Goal: Information Seeking & Learning: Compare options

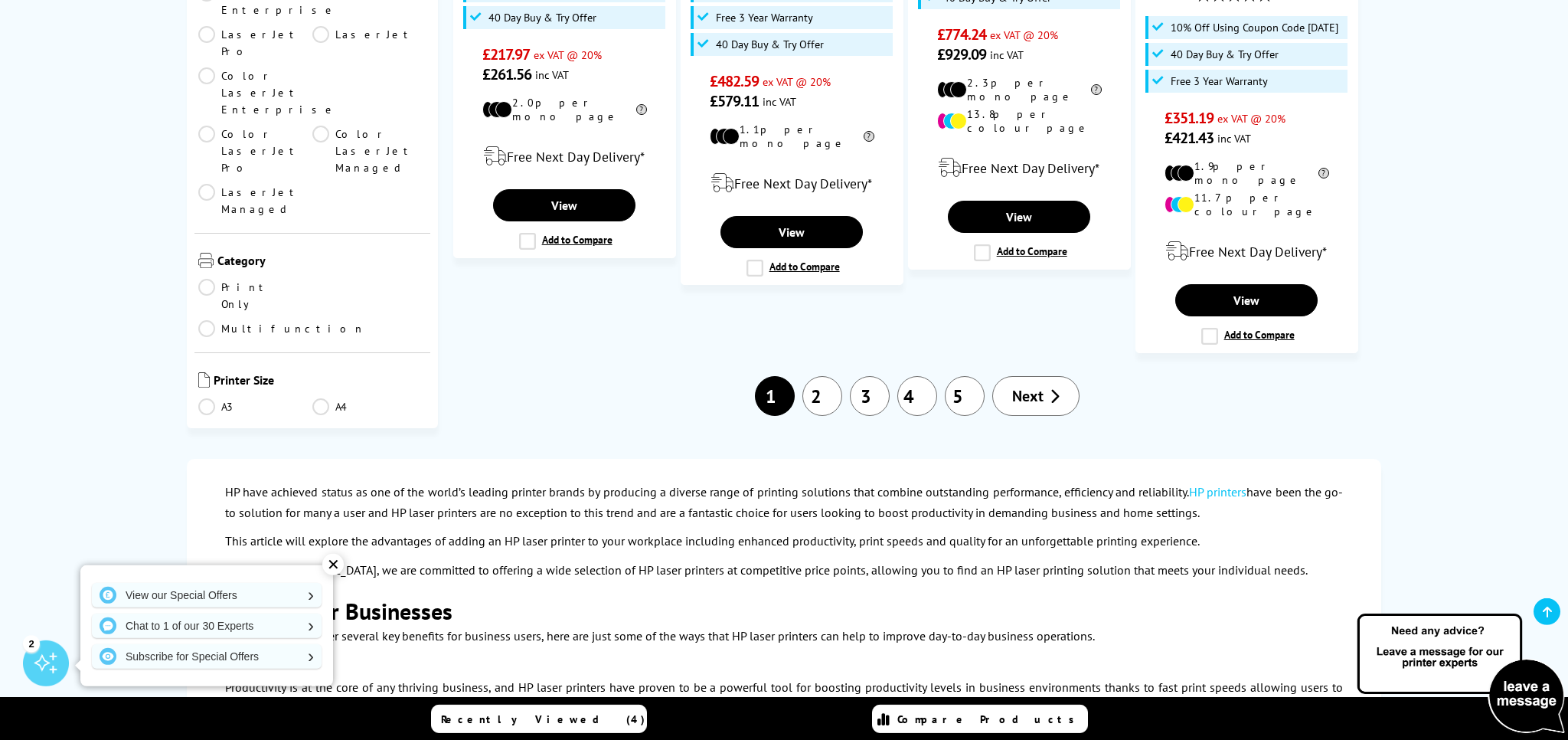
scroll to position [1860, 0]
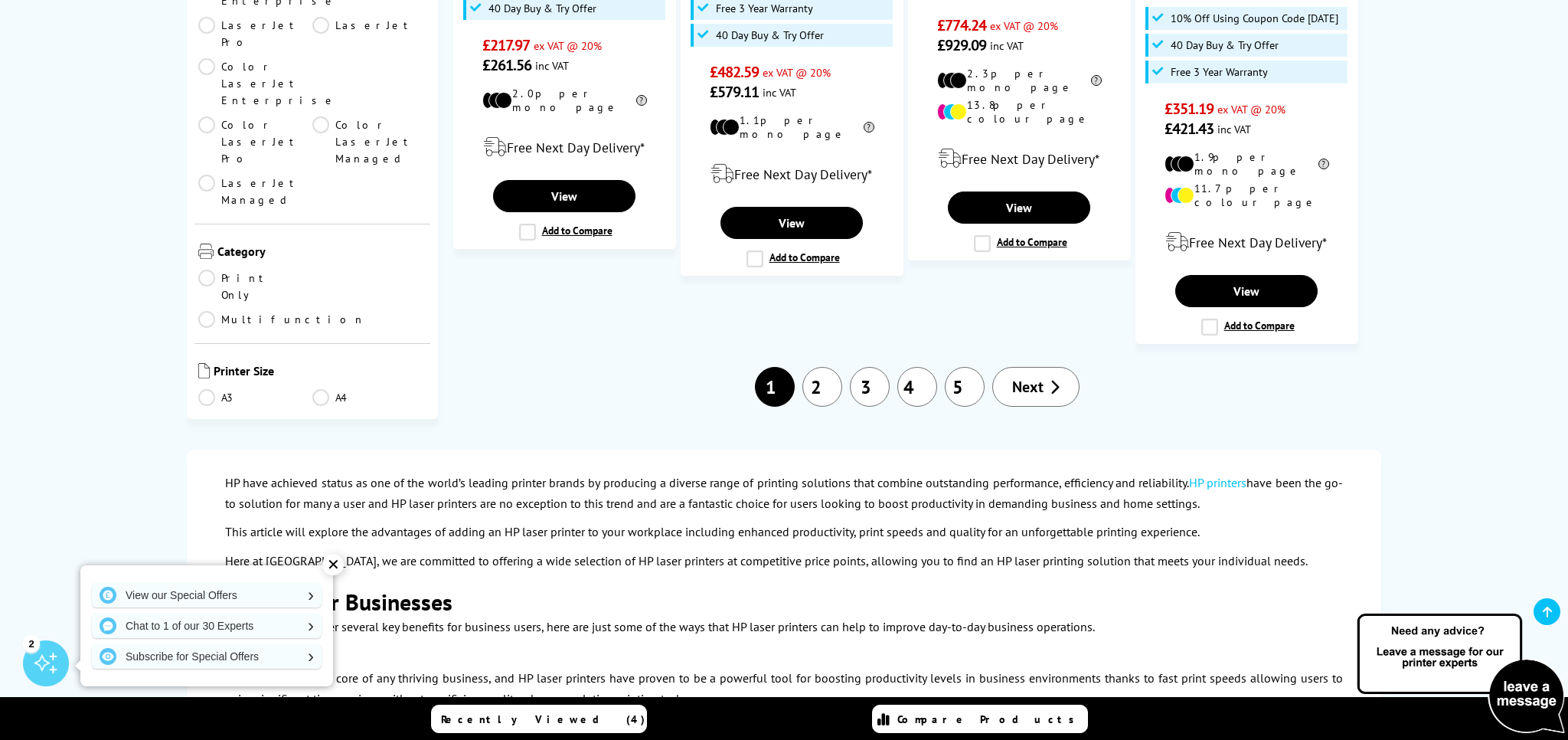
click at [1030, 377] on span "Next" at bounding box center [1028, 387] width 32 height 20
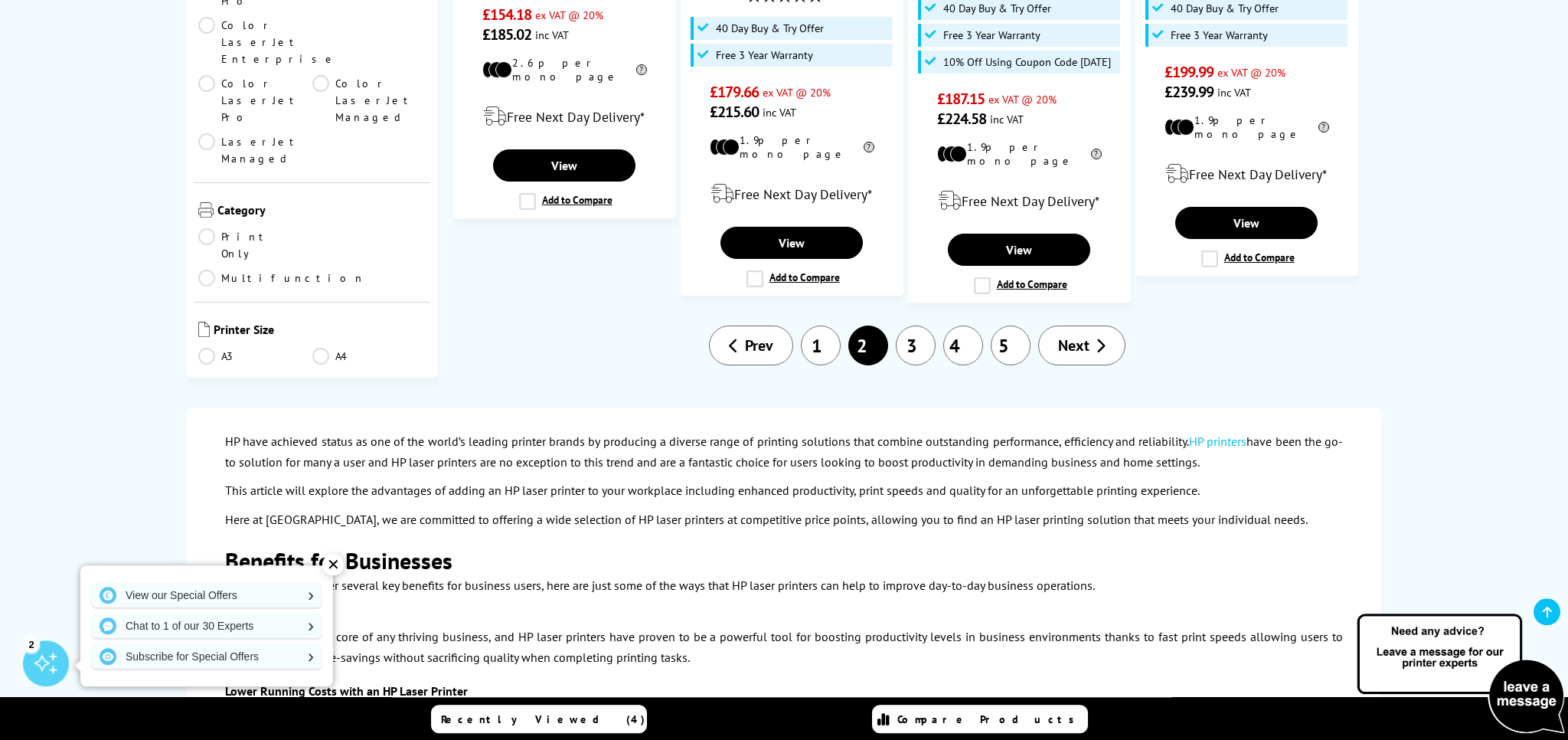
scroll to position [1941, 0]
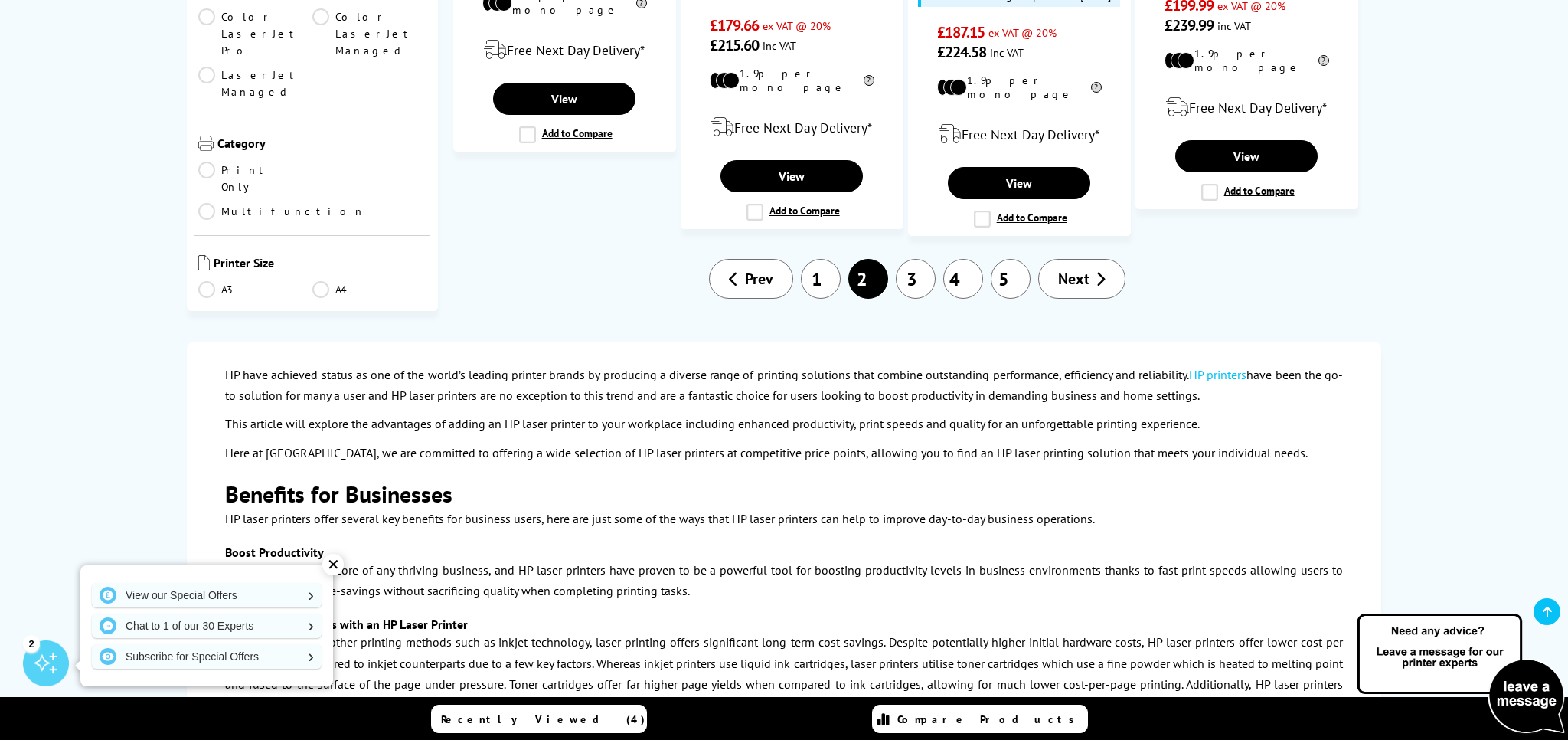
click at [920, 259] on link "3" at bounding box center [916, 278] width 40 height 40
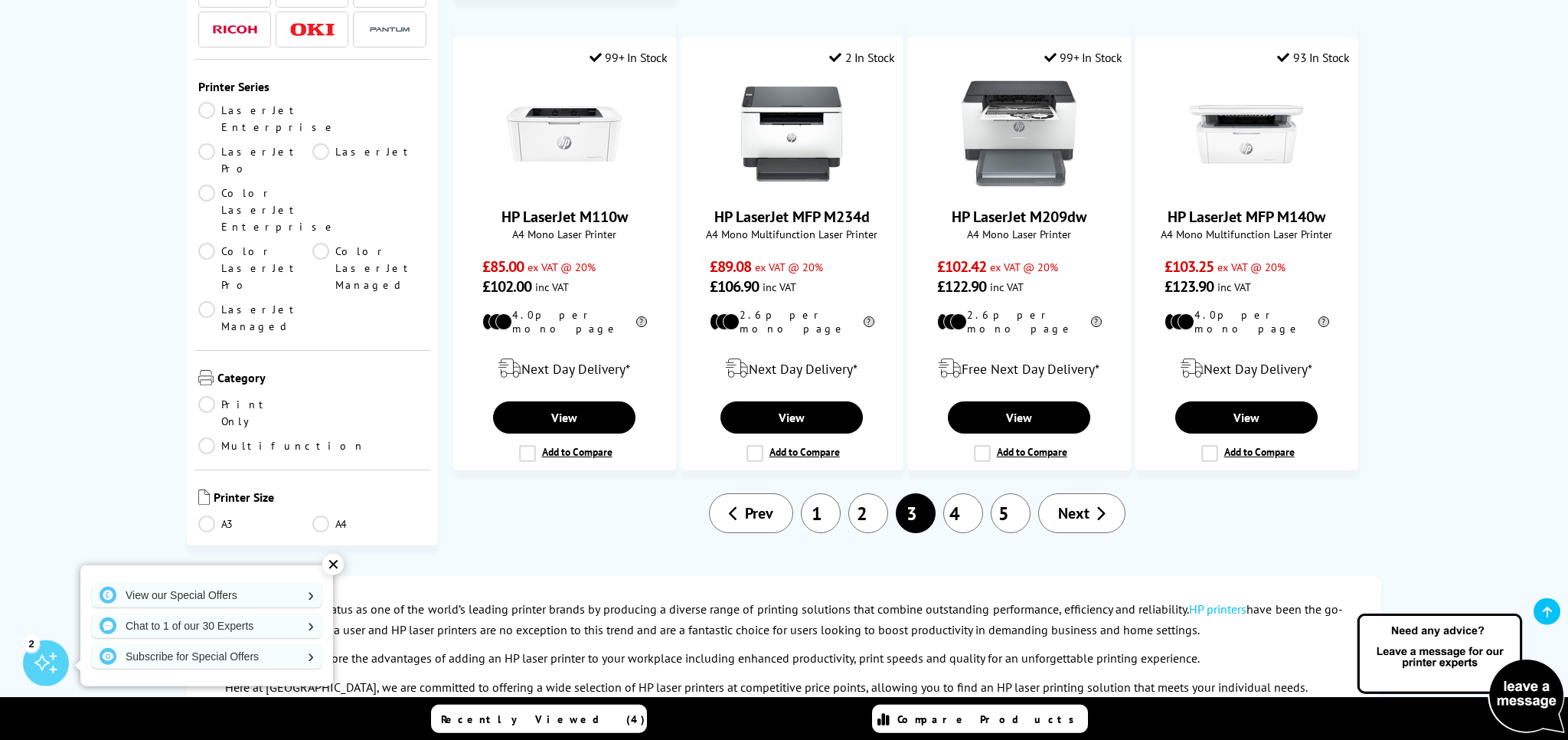
scroll to position [1779, 0]
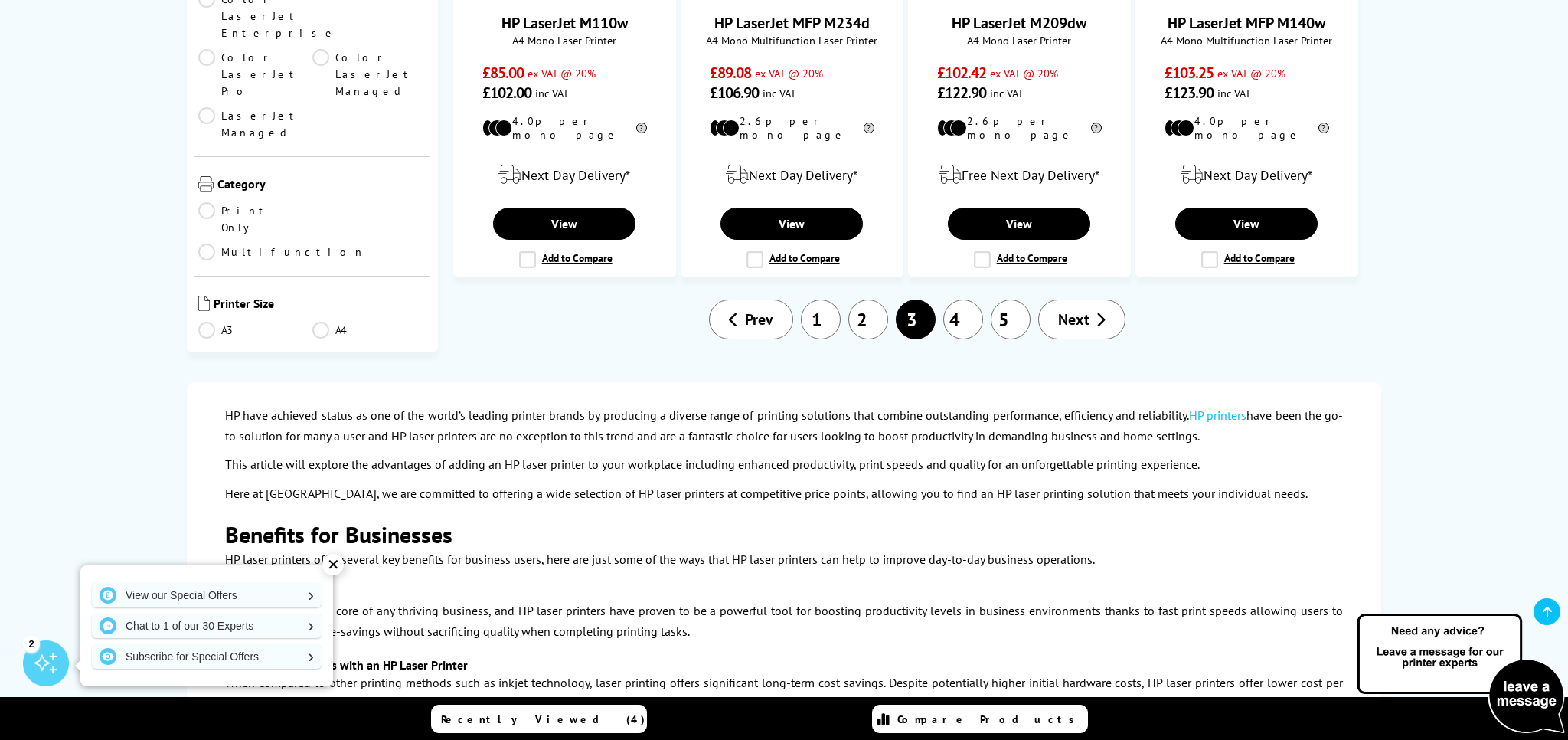
click at [965, 300] on link "4" at bounding box center [963, 319] width 40 height 40
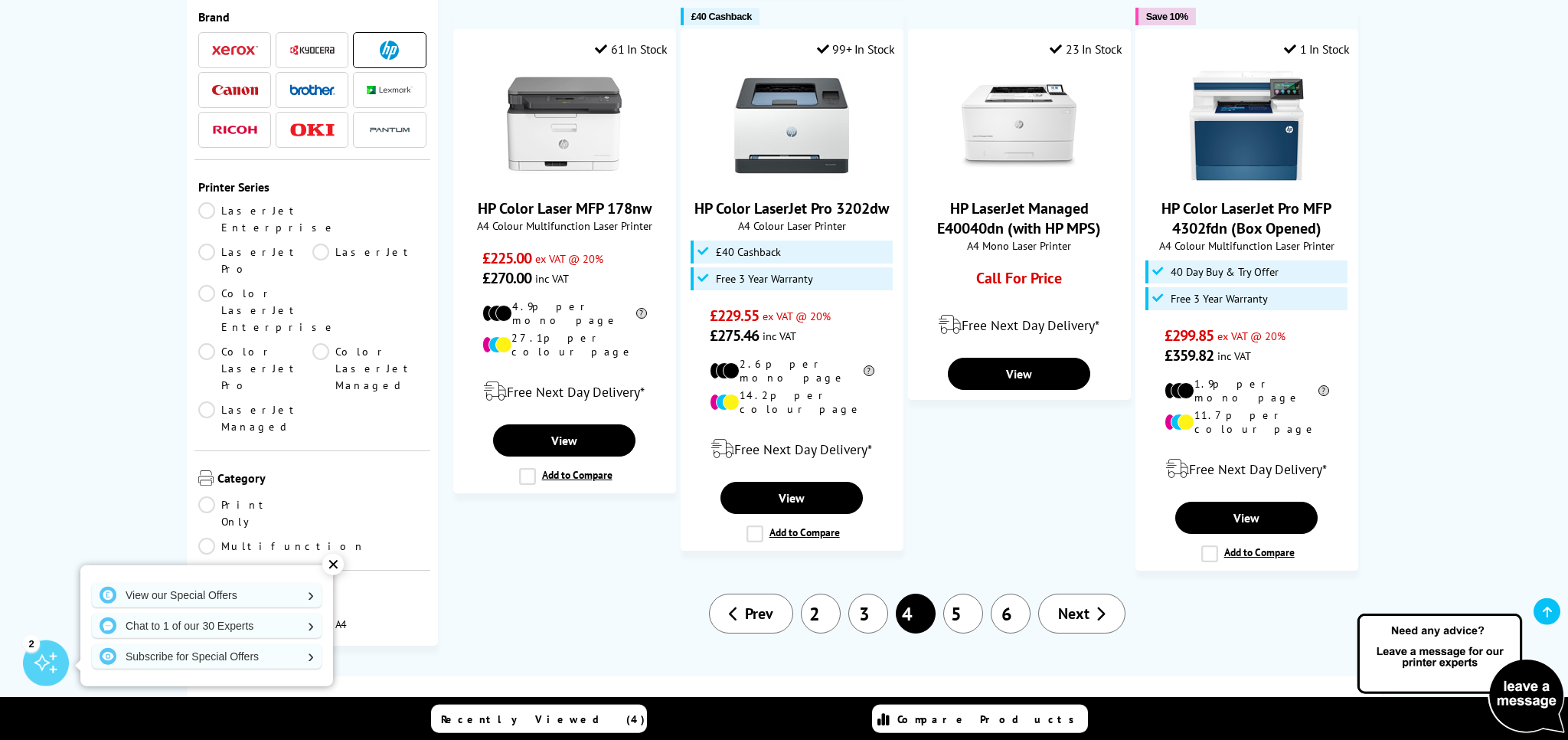
scroll to position [1537, 0]
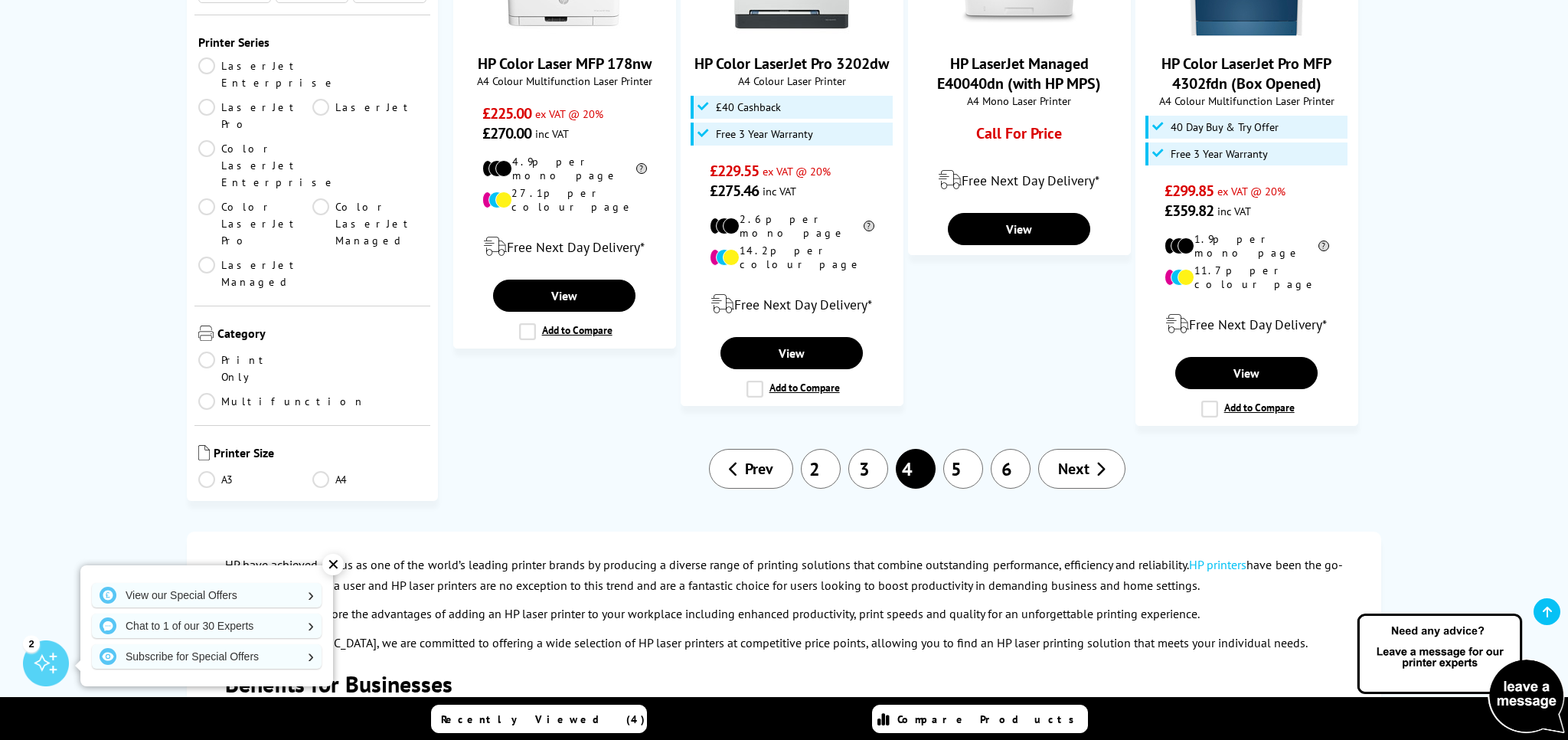
click at [971, 449] on link "5" at bounding box center [963, 468] width 40 height 40
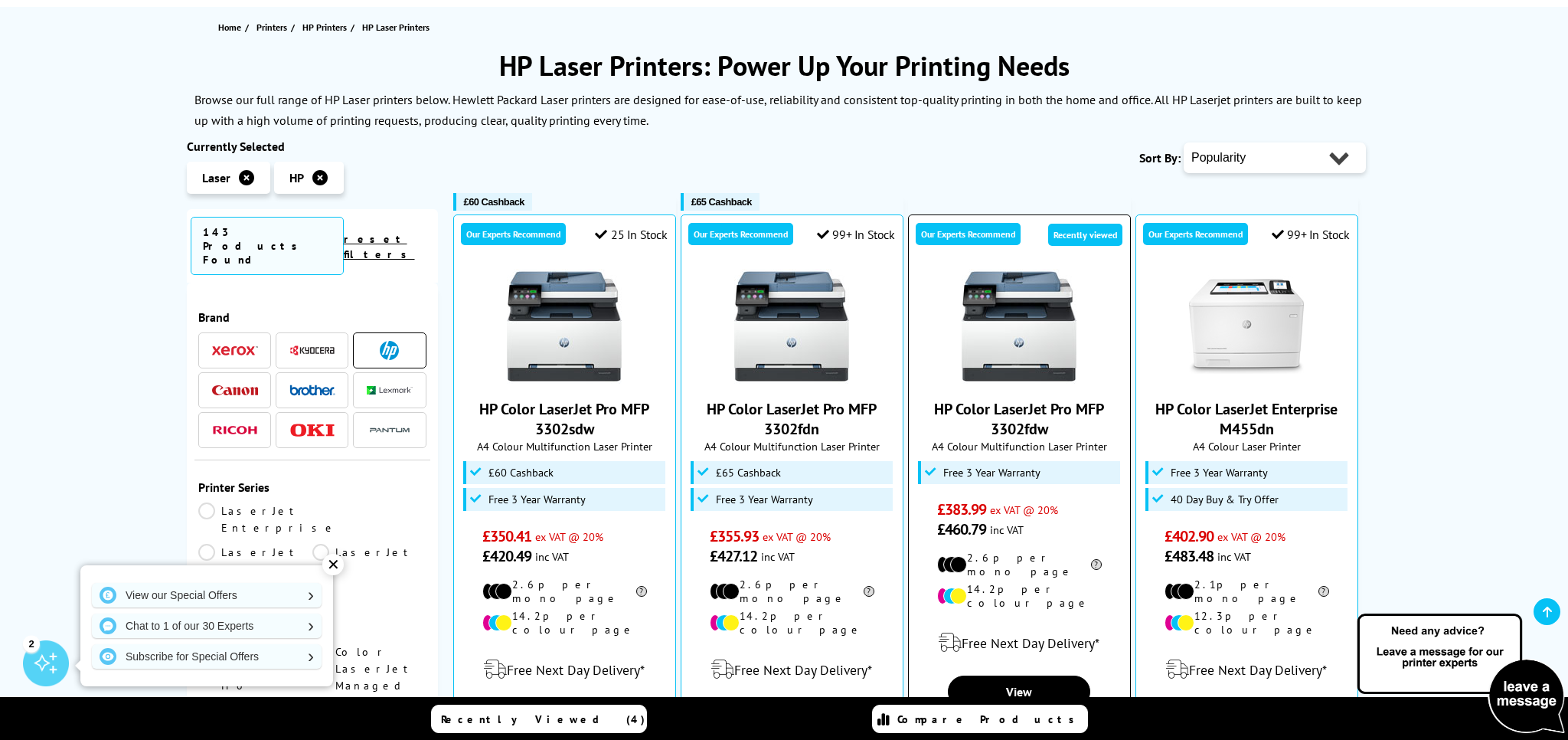
scroll to position [242, 0]
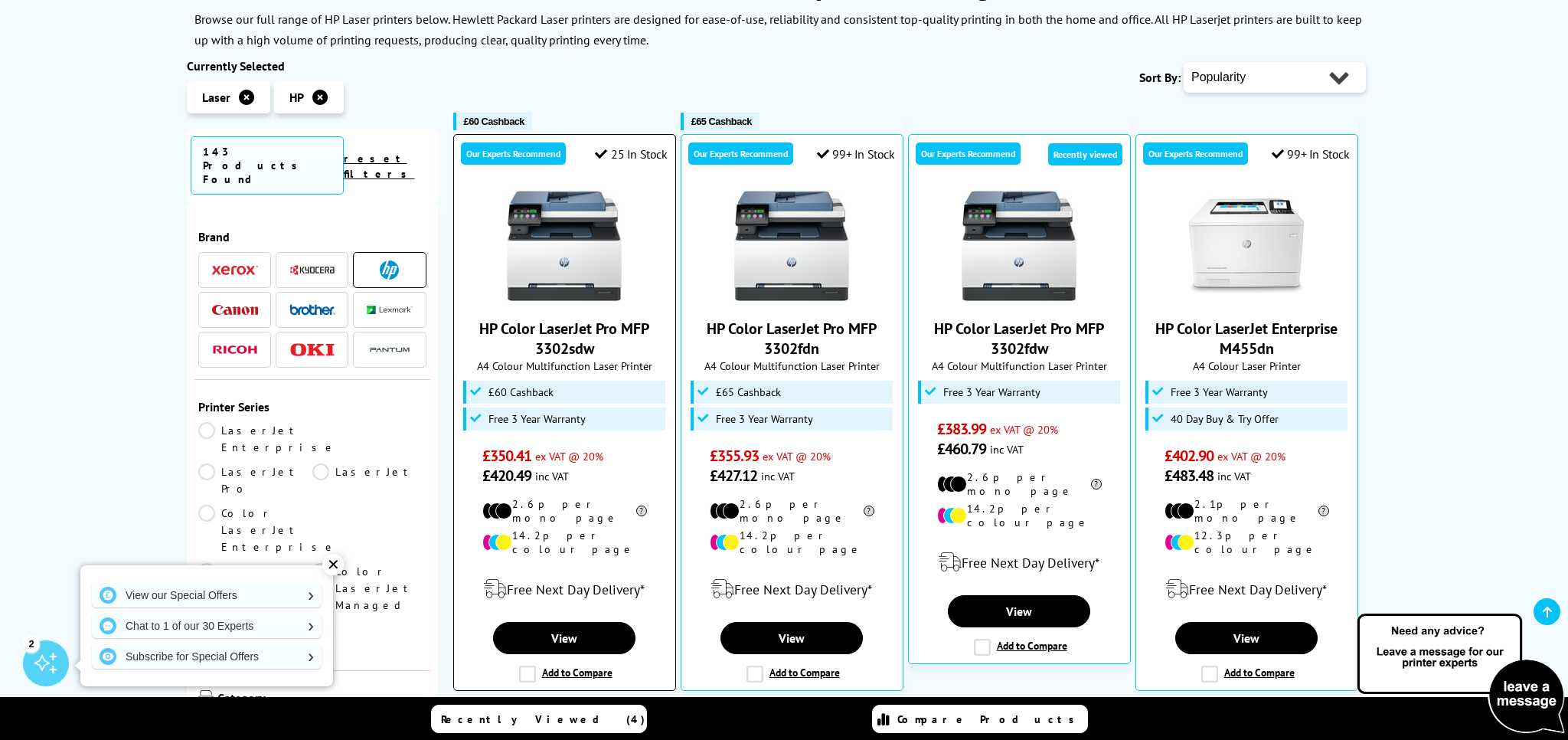
click at [582, 328] on link "HP Color LaserJet Pro MFP 3302sdw" at bounding box center [564, 338] width 170 height 40
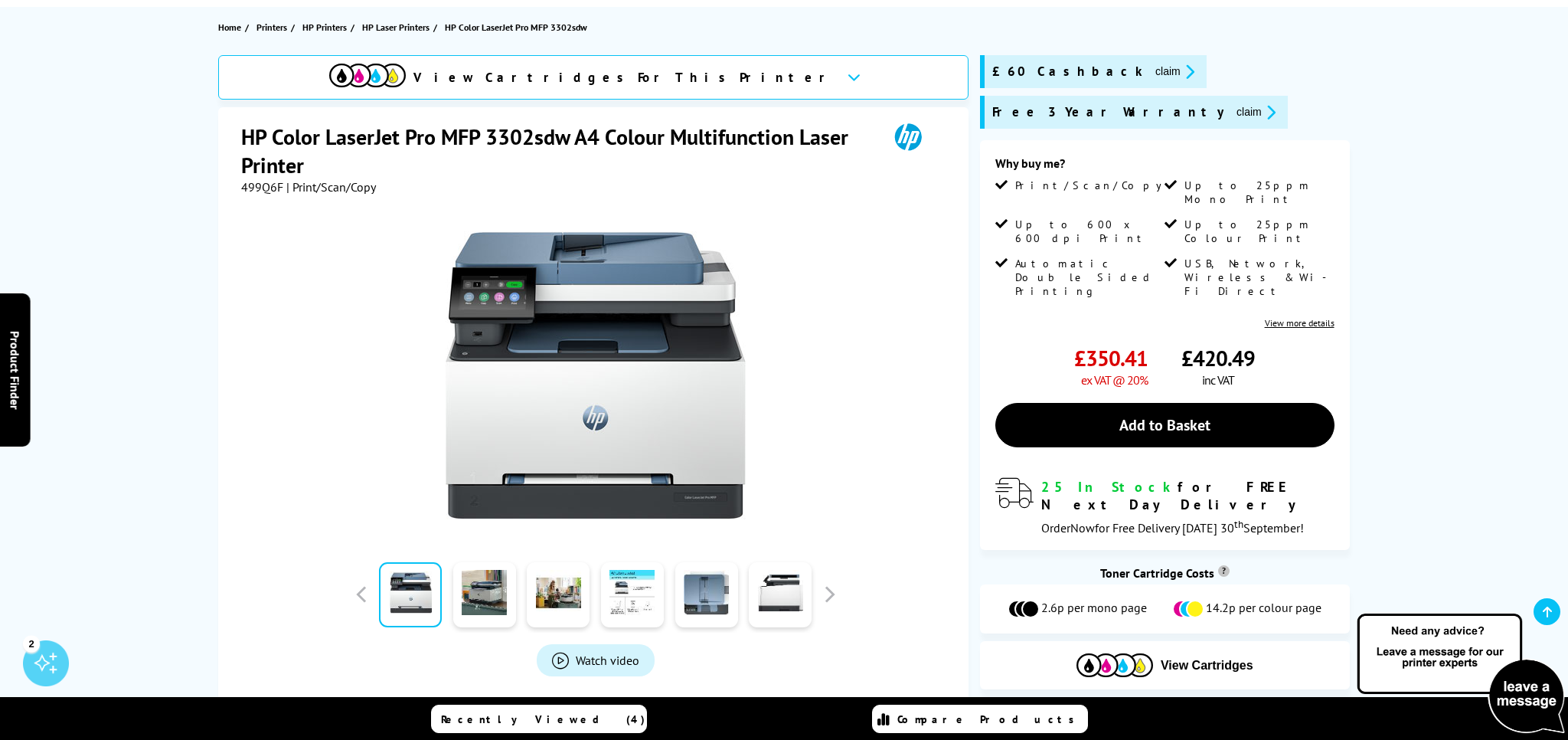
scroll to position [323, 0]
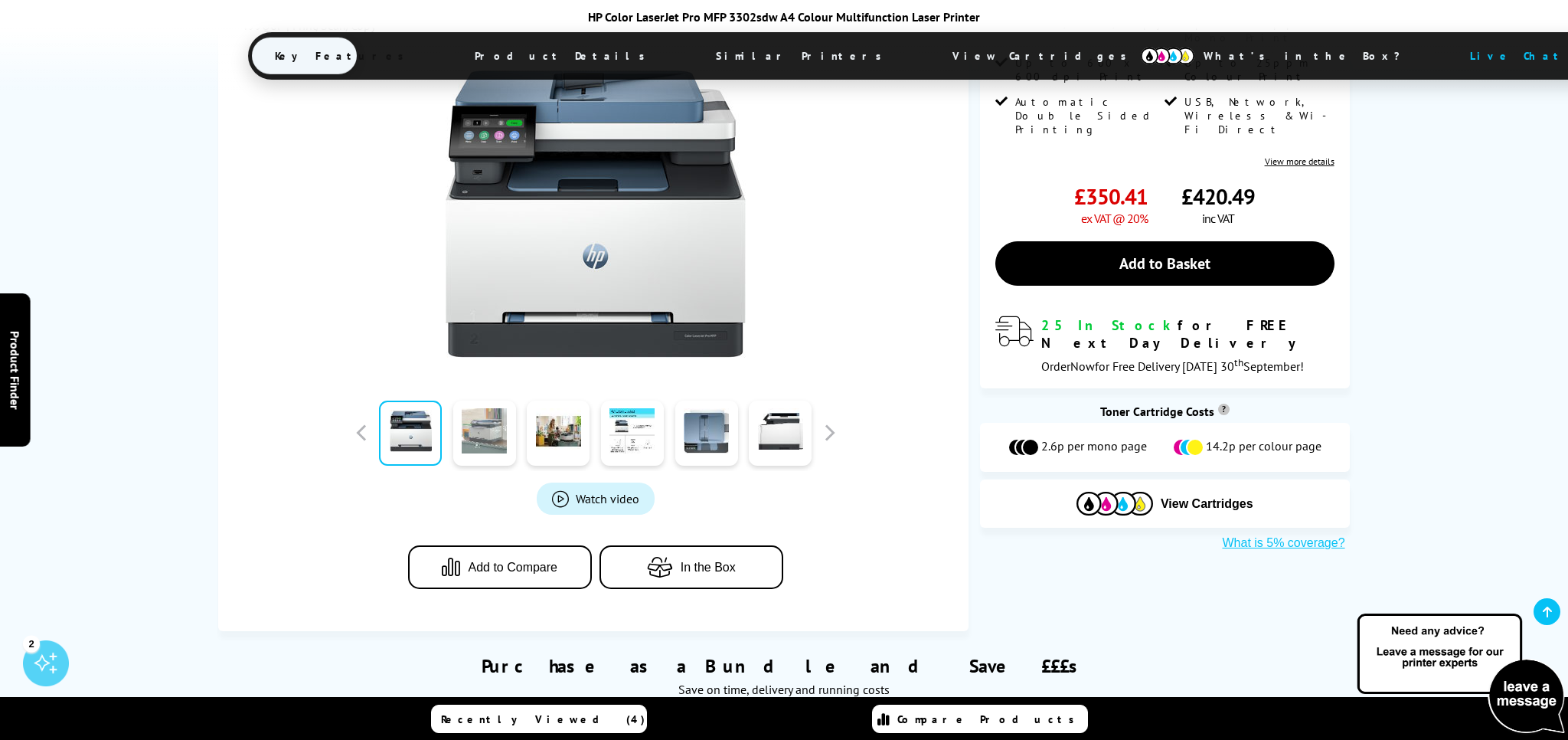
click at [494, 442] on link at bounding box center [484, 433] width 63 height 65
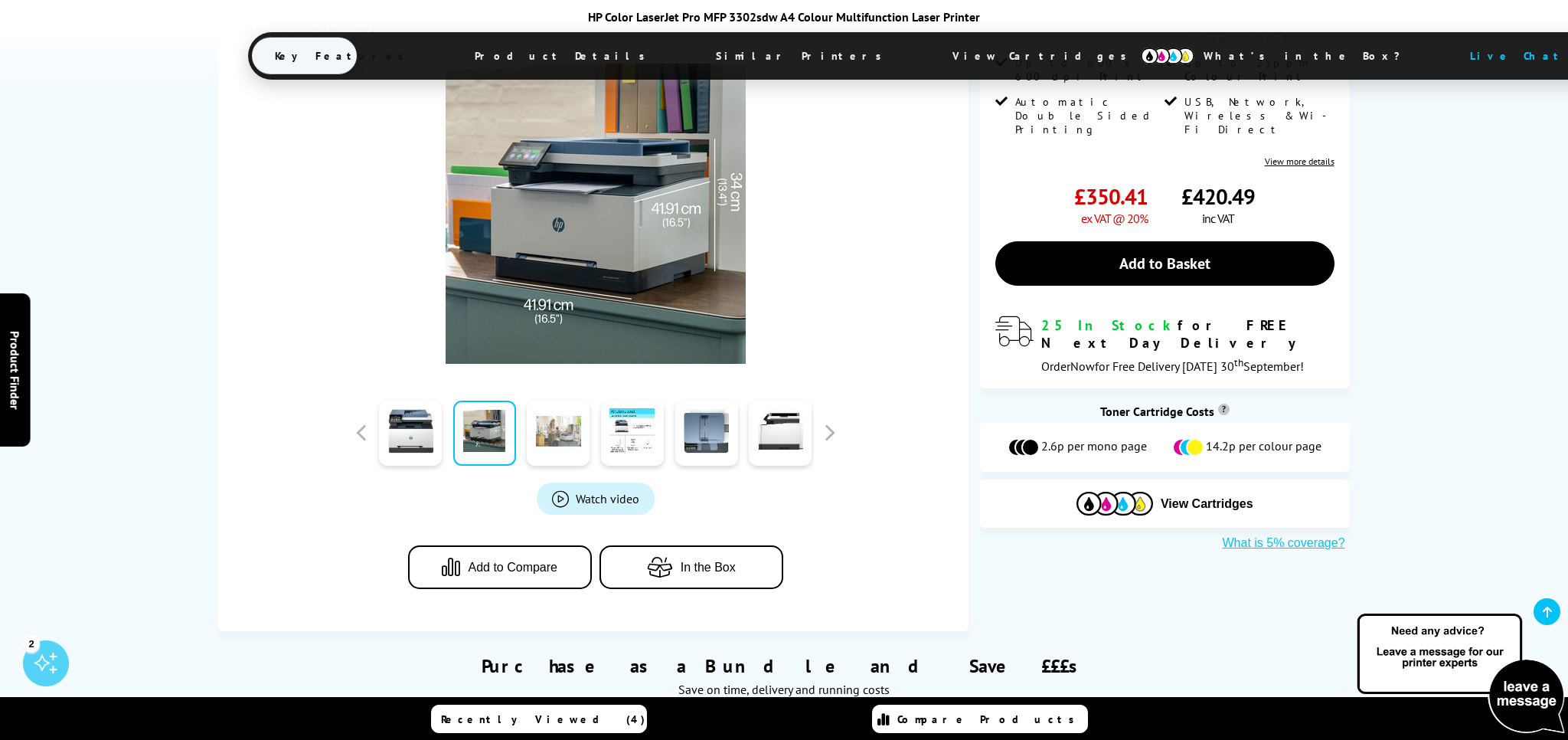
click at [562, 434] on link at bounding box center [558, 433] width 63 height 65
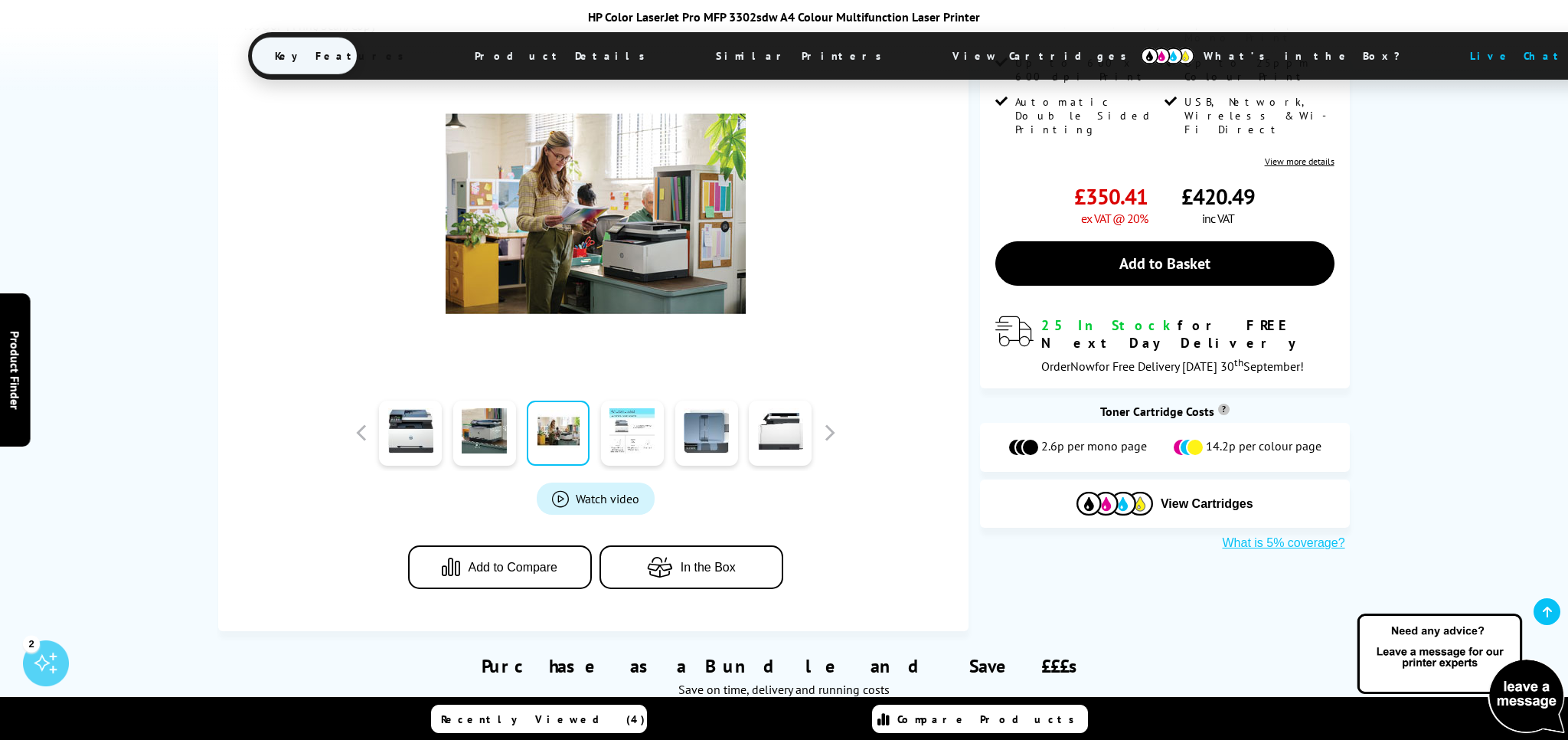
click at [624, 434] on link at bounding box center [632, 433] width 63 height 65
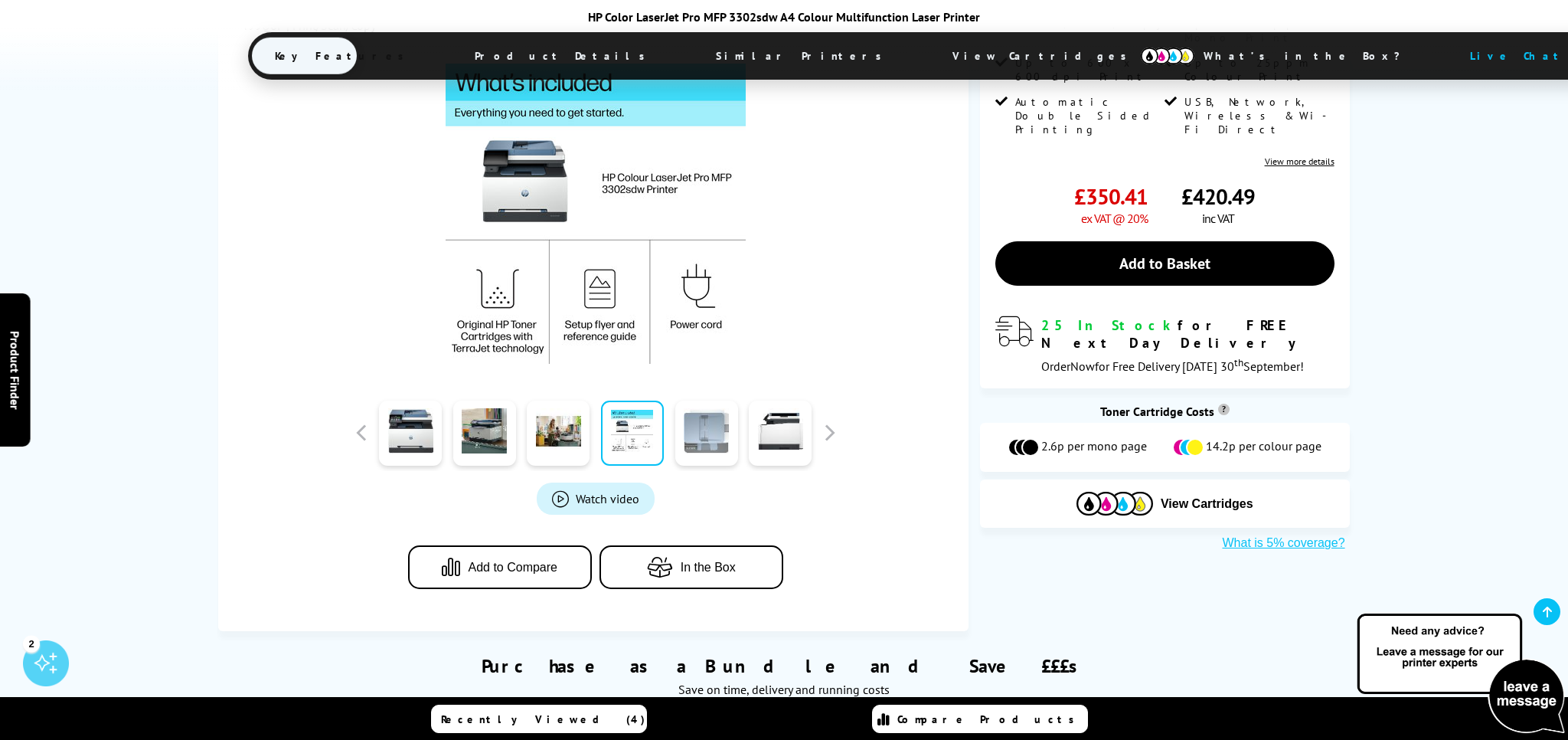
click at [702, 438] on link at bounding box center [707, 433] width 63 height 65
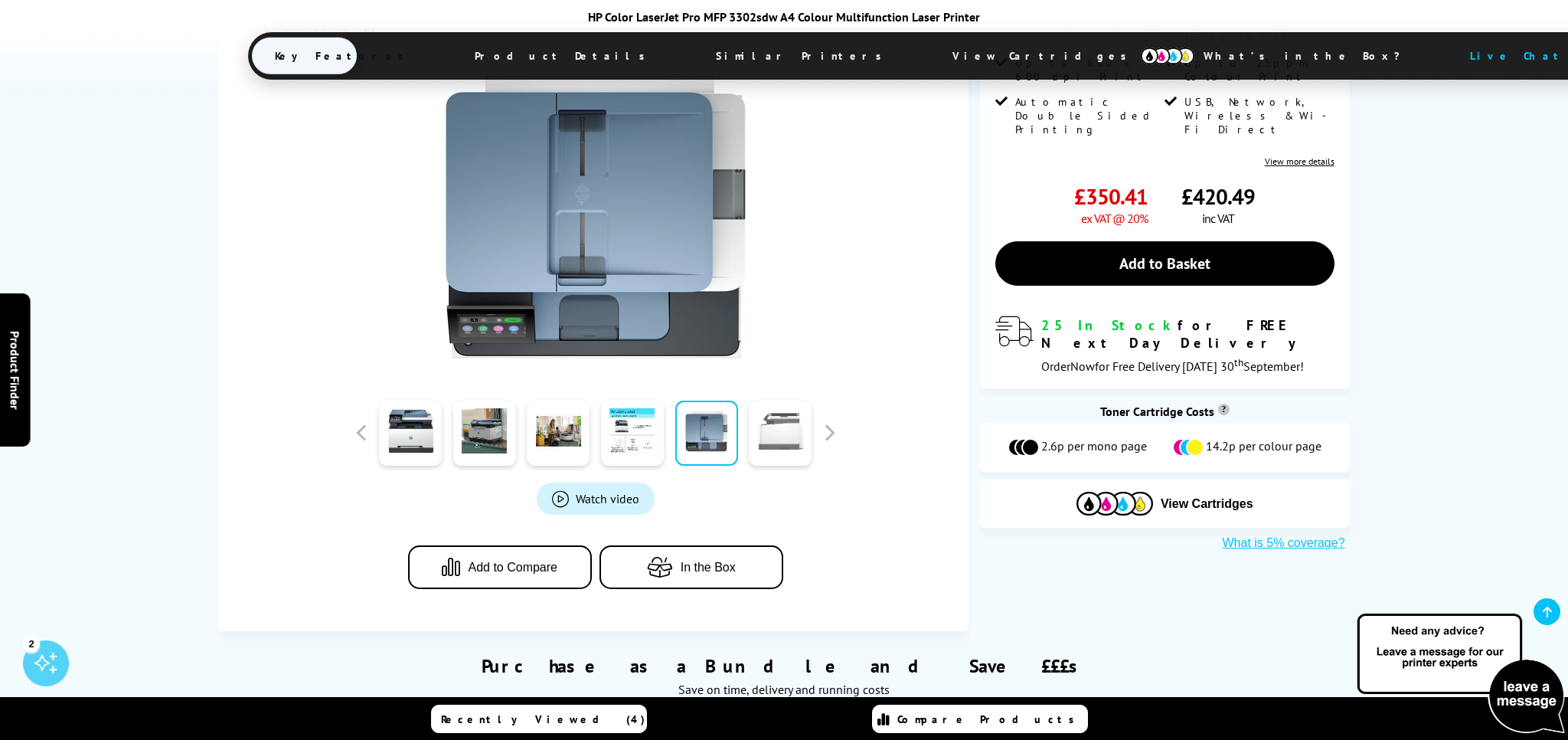
click at [759, 440] on link at bounding box center [780, 433] width 63 height 65
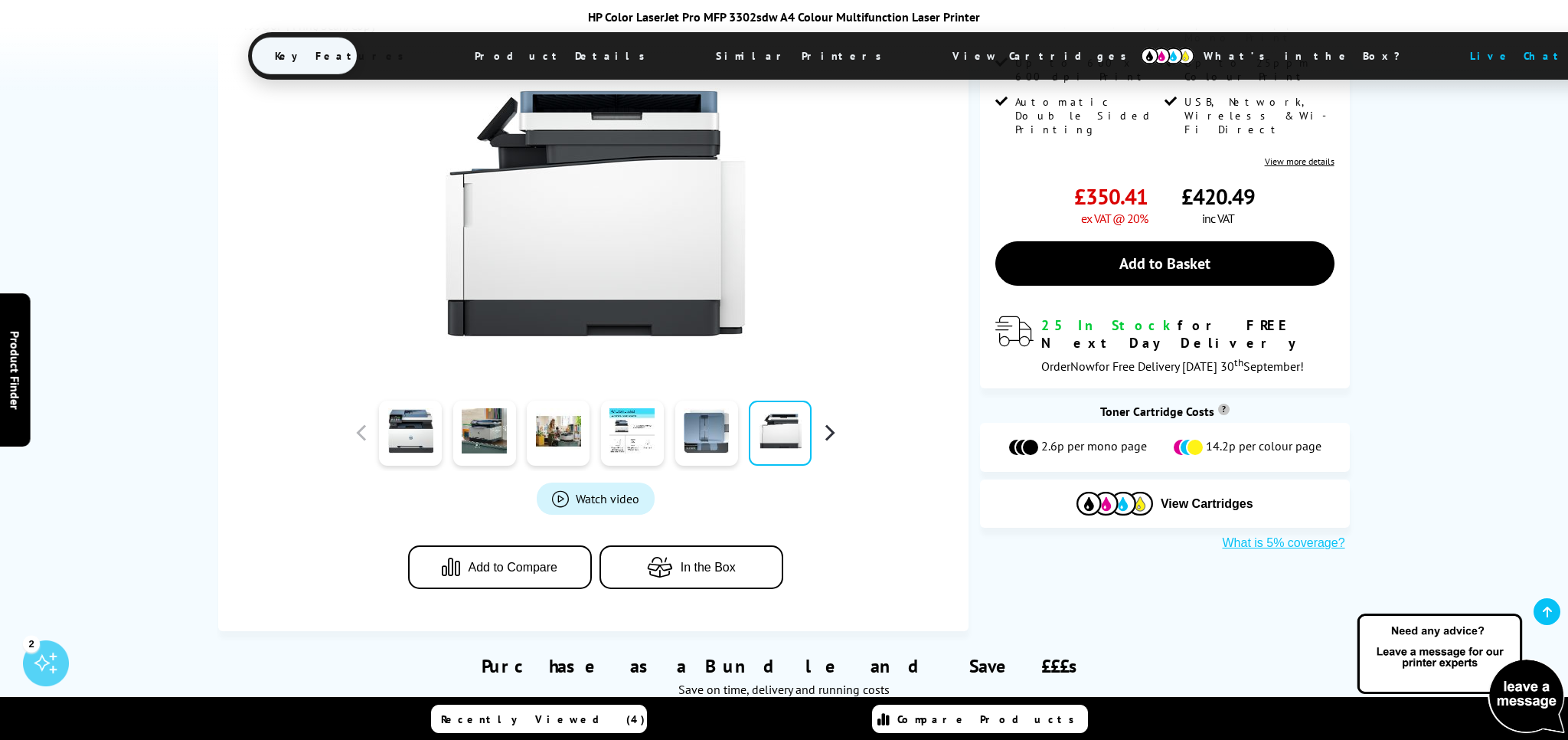
click at [831, 439] on button "button" at bounding box center [830, 433] width 23 height 23
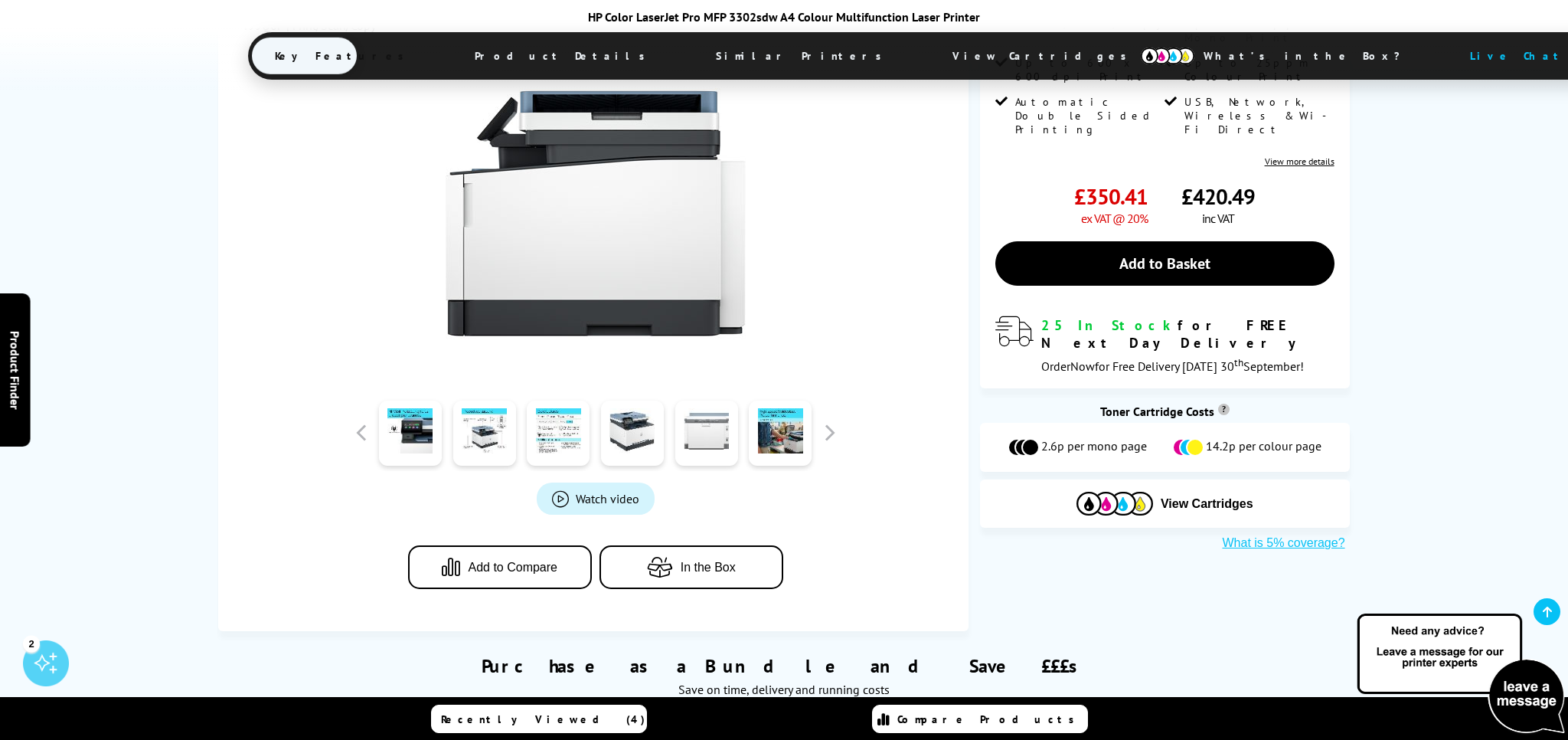
click at [704, 439] on link at bounding box center [707, 433] width 63 height 65
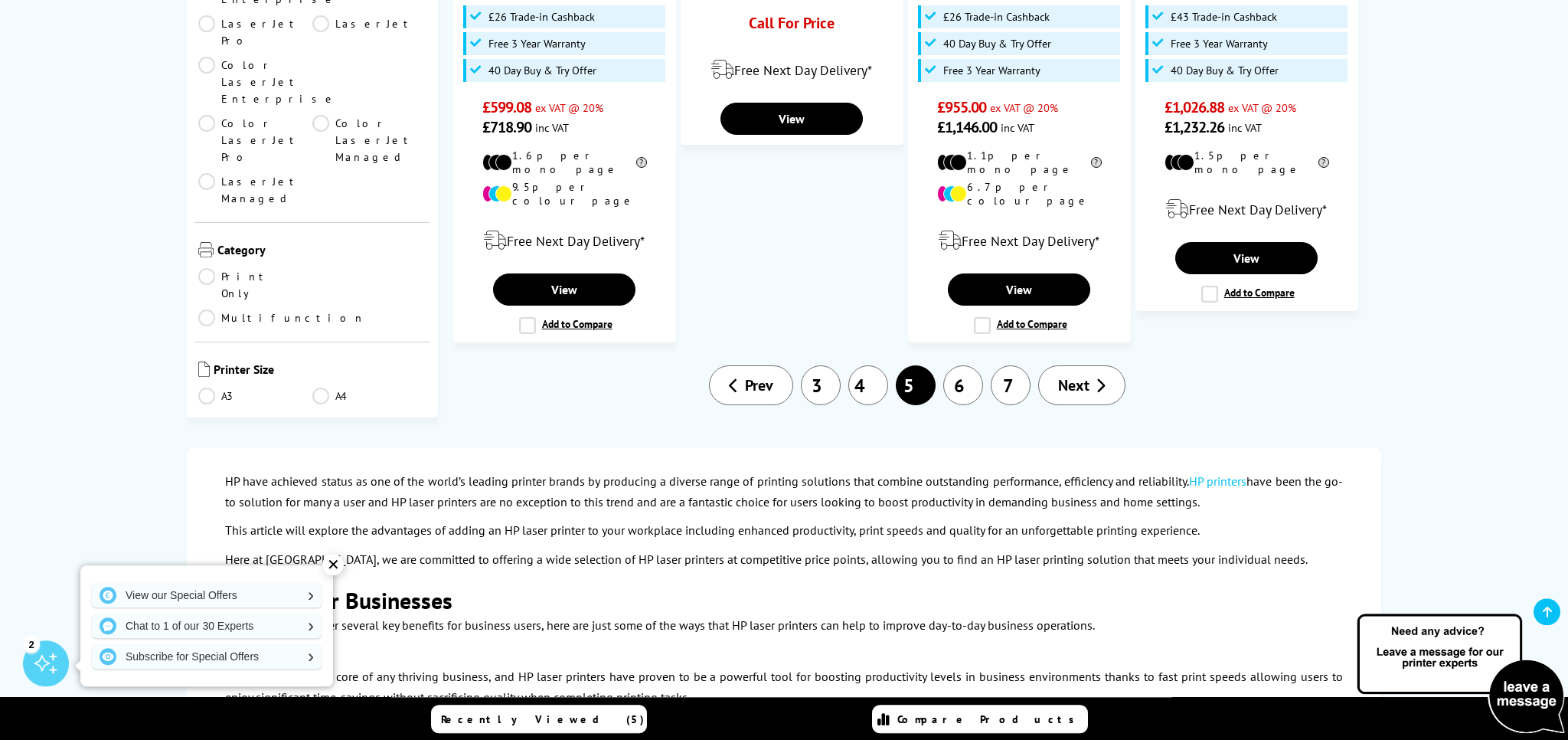
scroll to position [1779, 0]
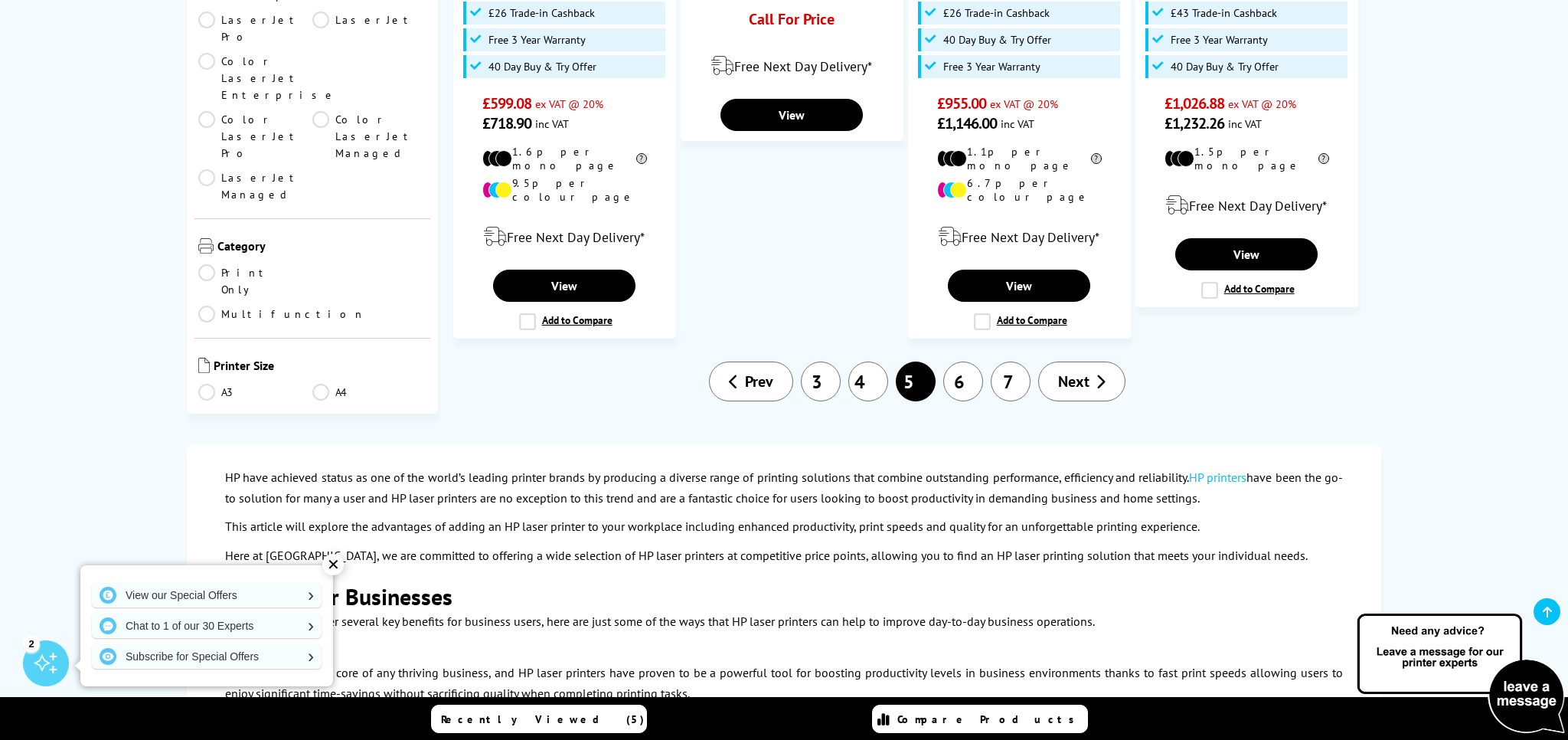
click at [964, 362] on link "6" at bounding box center [963, 381] width 40 height 40
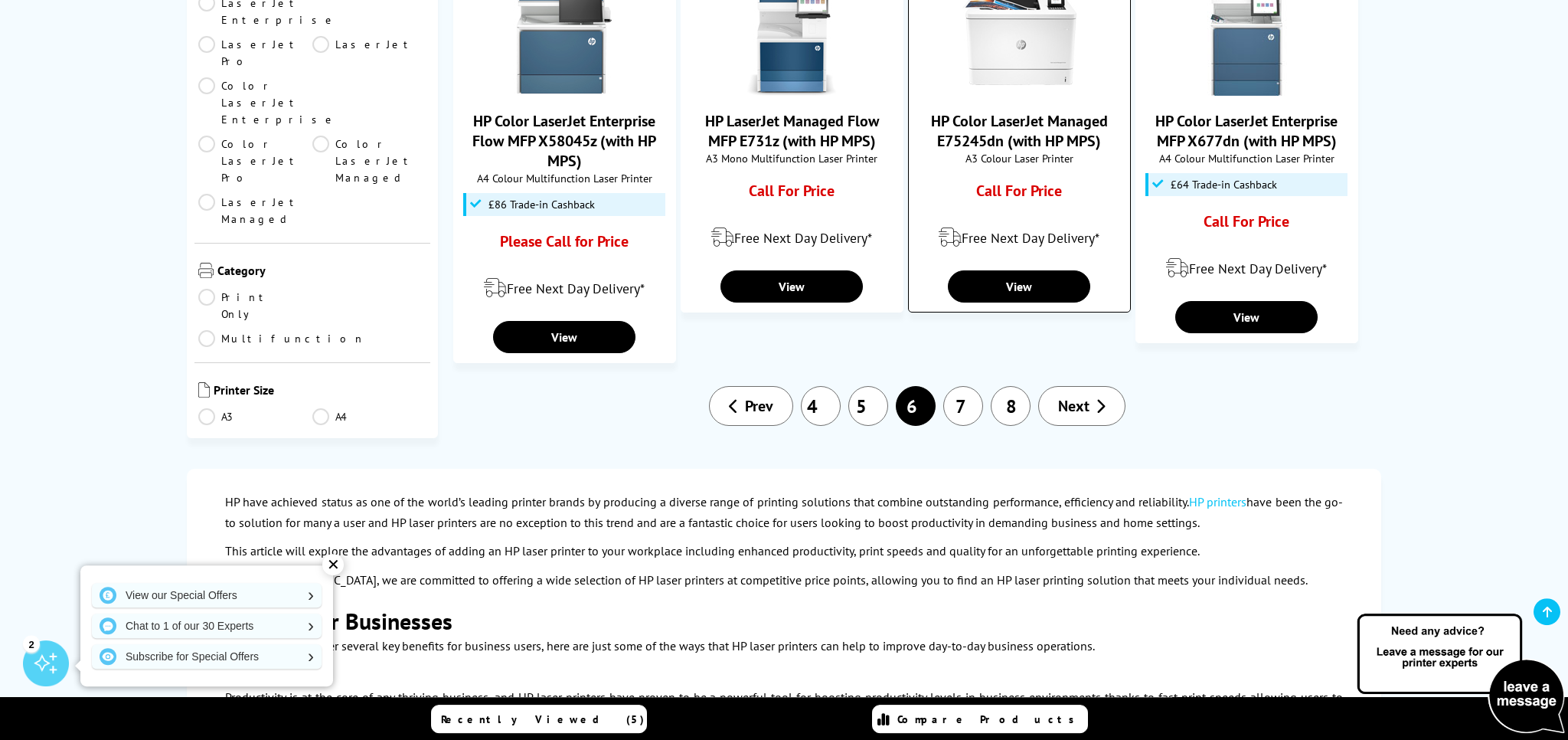
scroll to position [1699, 0]
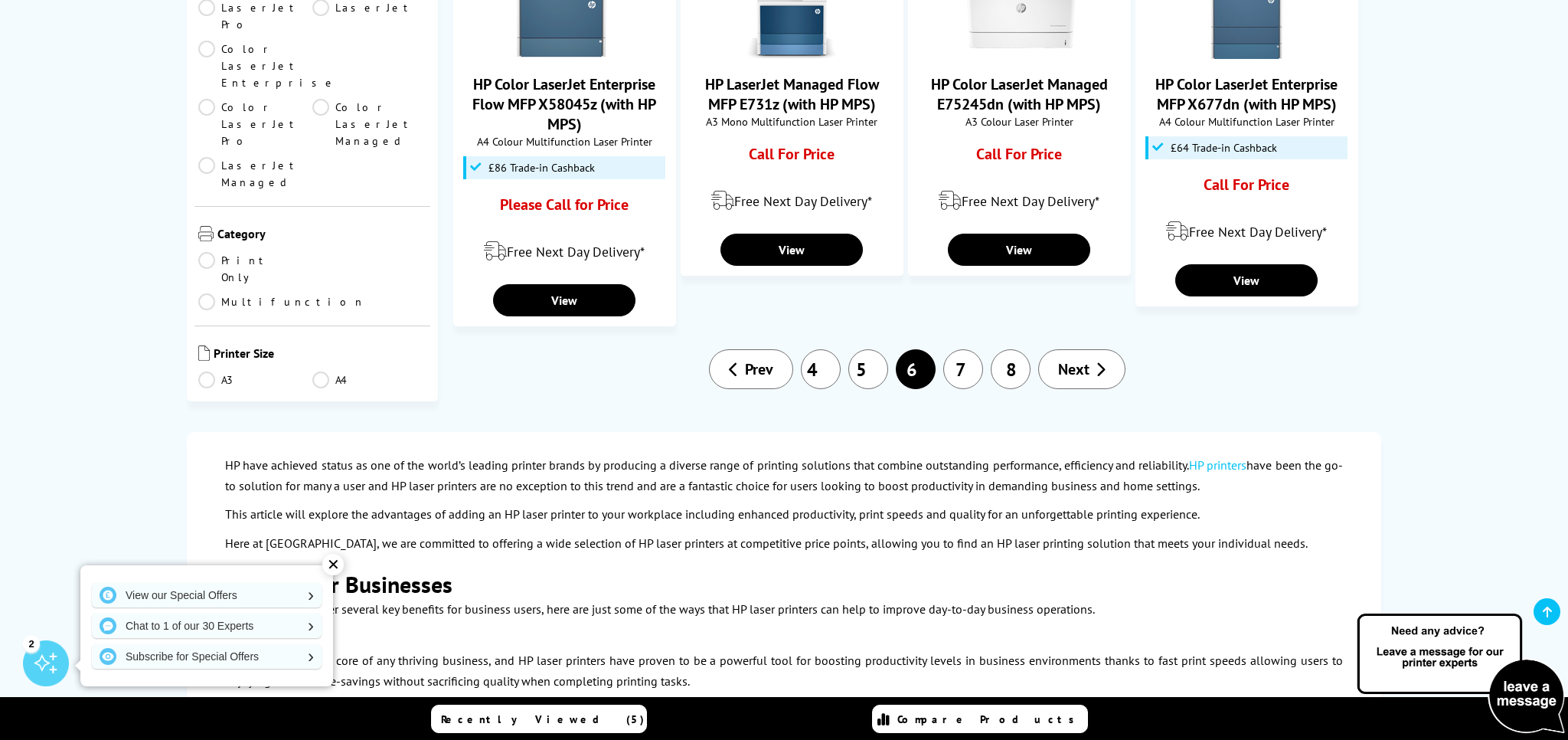
click at [968, 349] on link "7" at bounding box center [963, 369] width 40 height 40
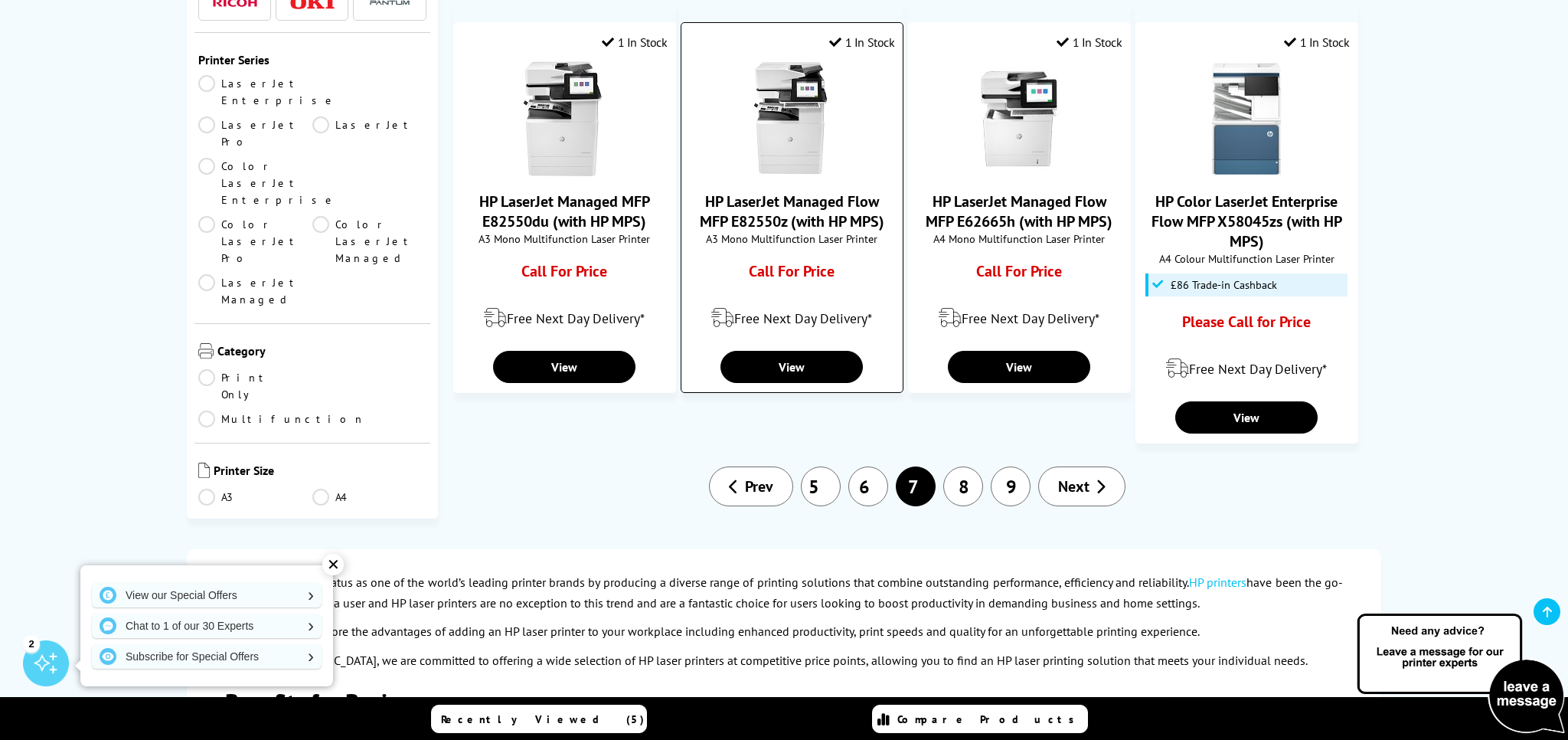
scroll to position [1375, 0]
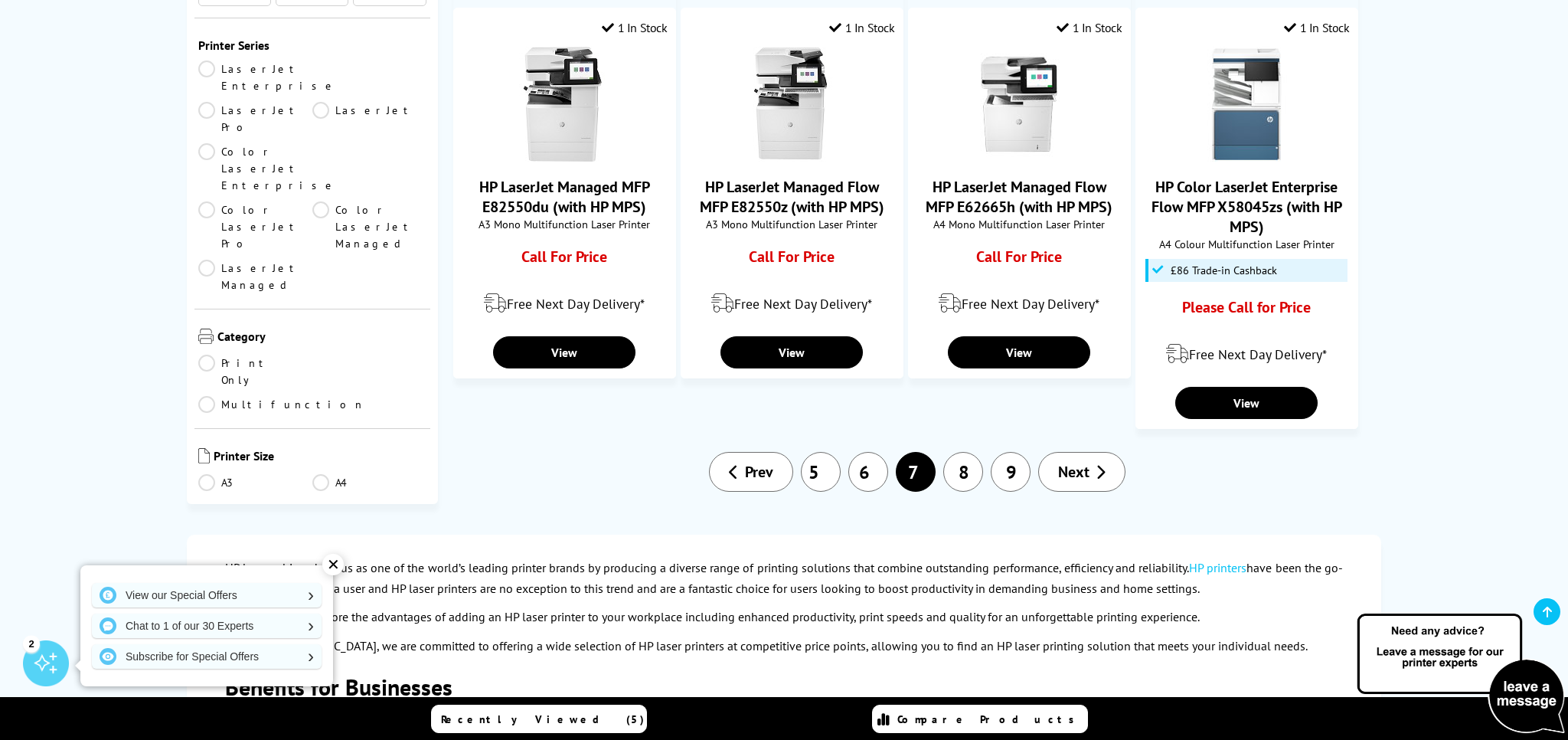
click at [817, 452] on link "5" at bounding box center [820, 471] width 40 height 40
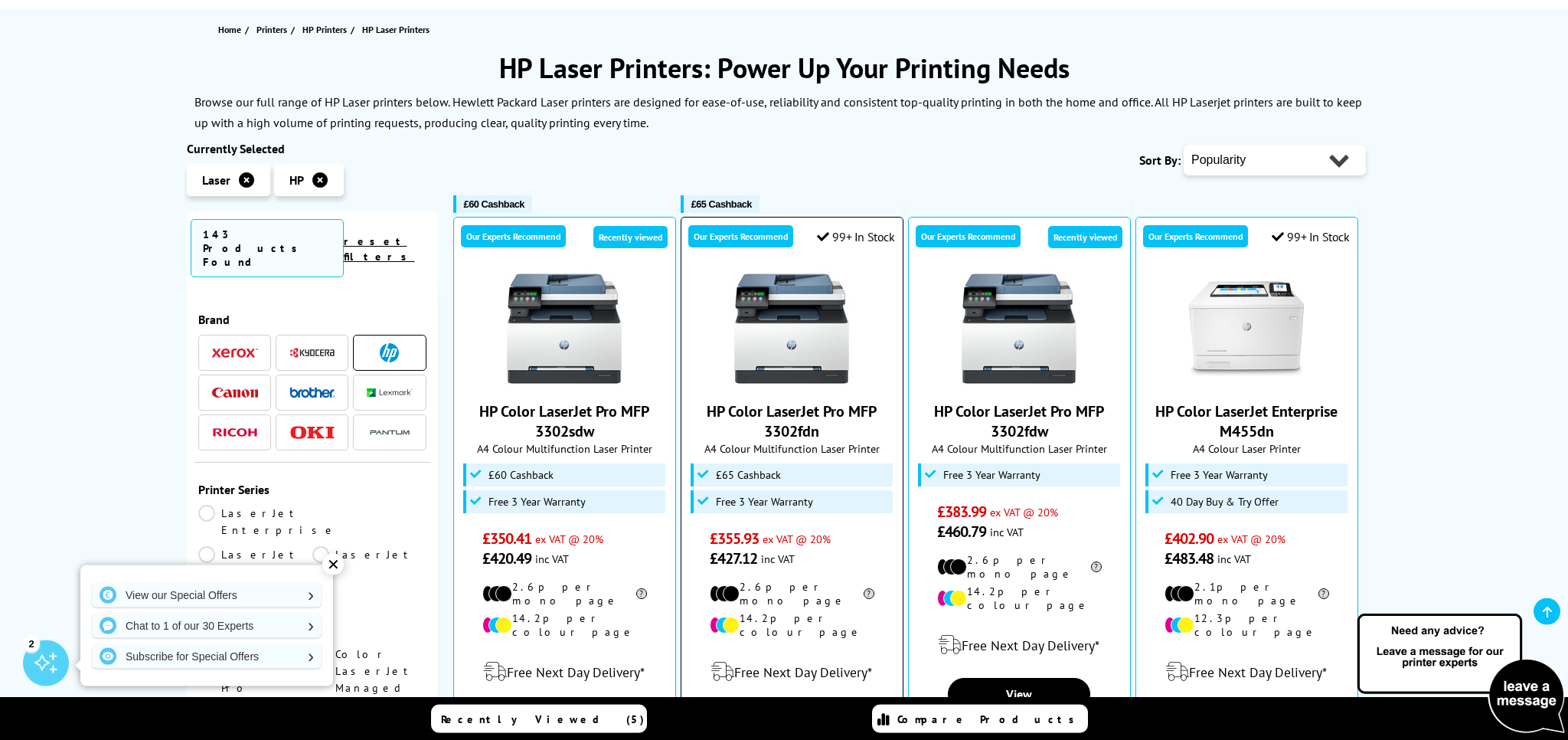
scroll to position [162, 0]
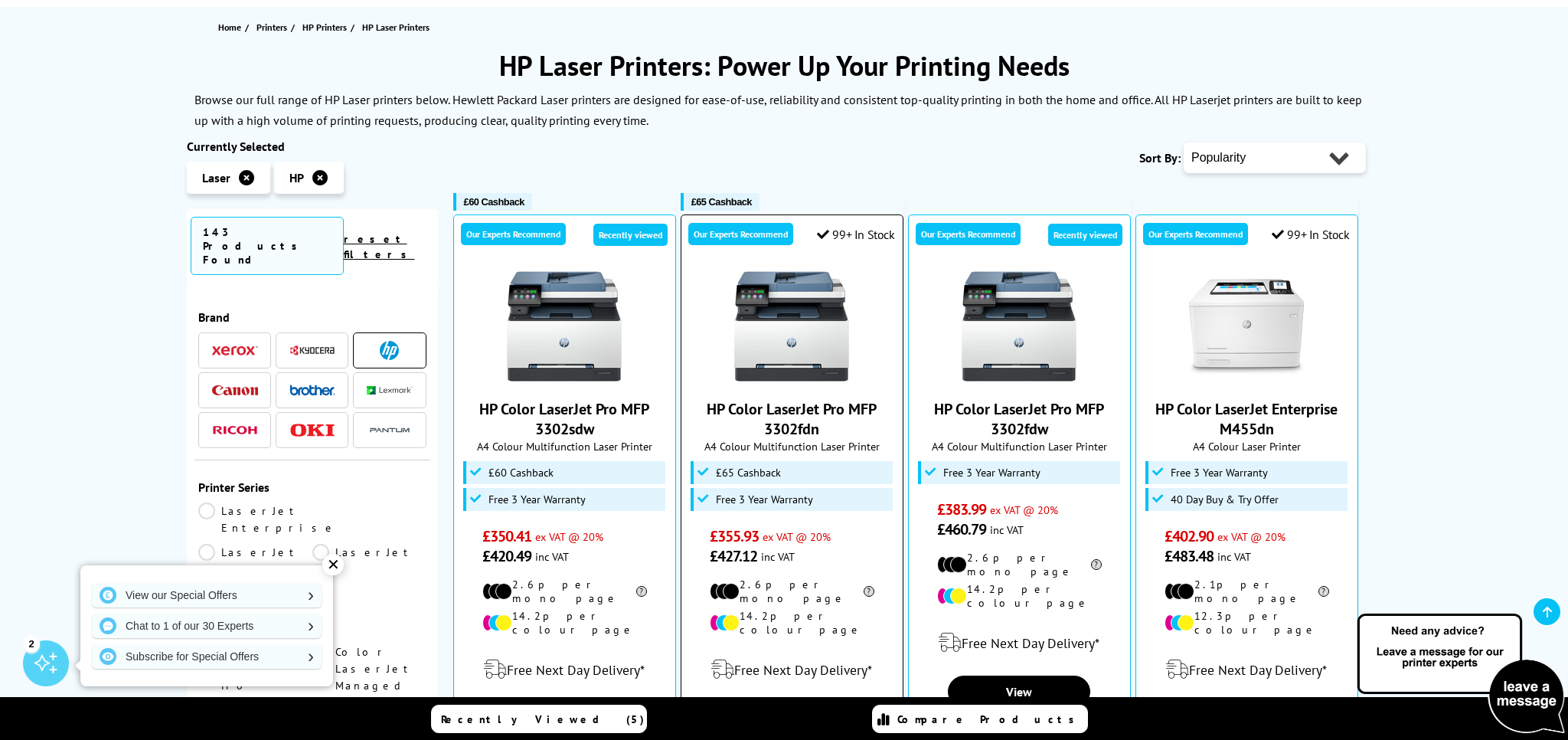
click at [810, 342] on img at bounding box center [792, 326] width 115 height 115
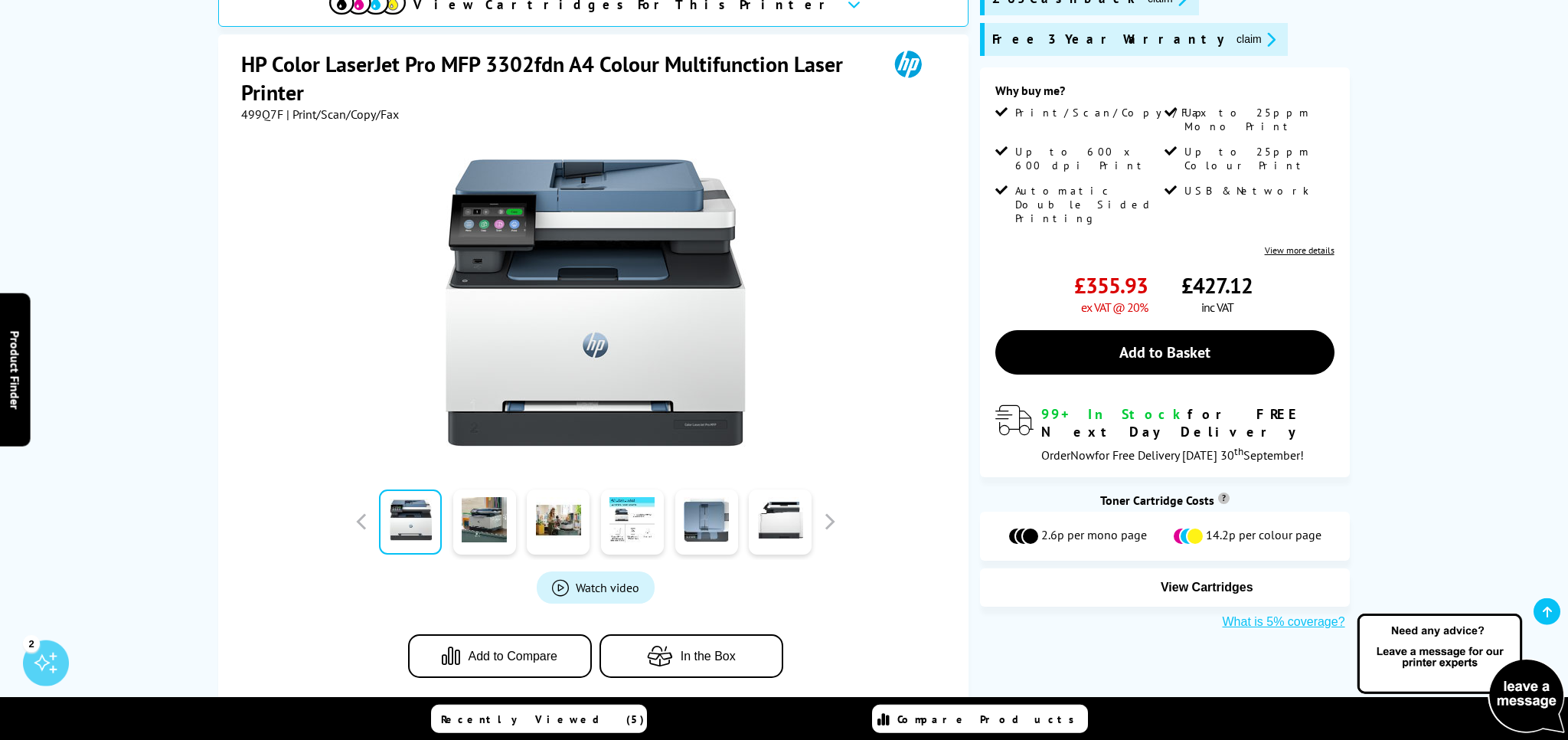
scroll to position [242, 0]
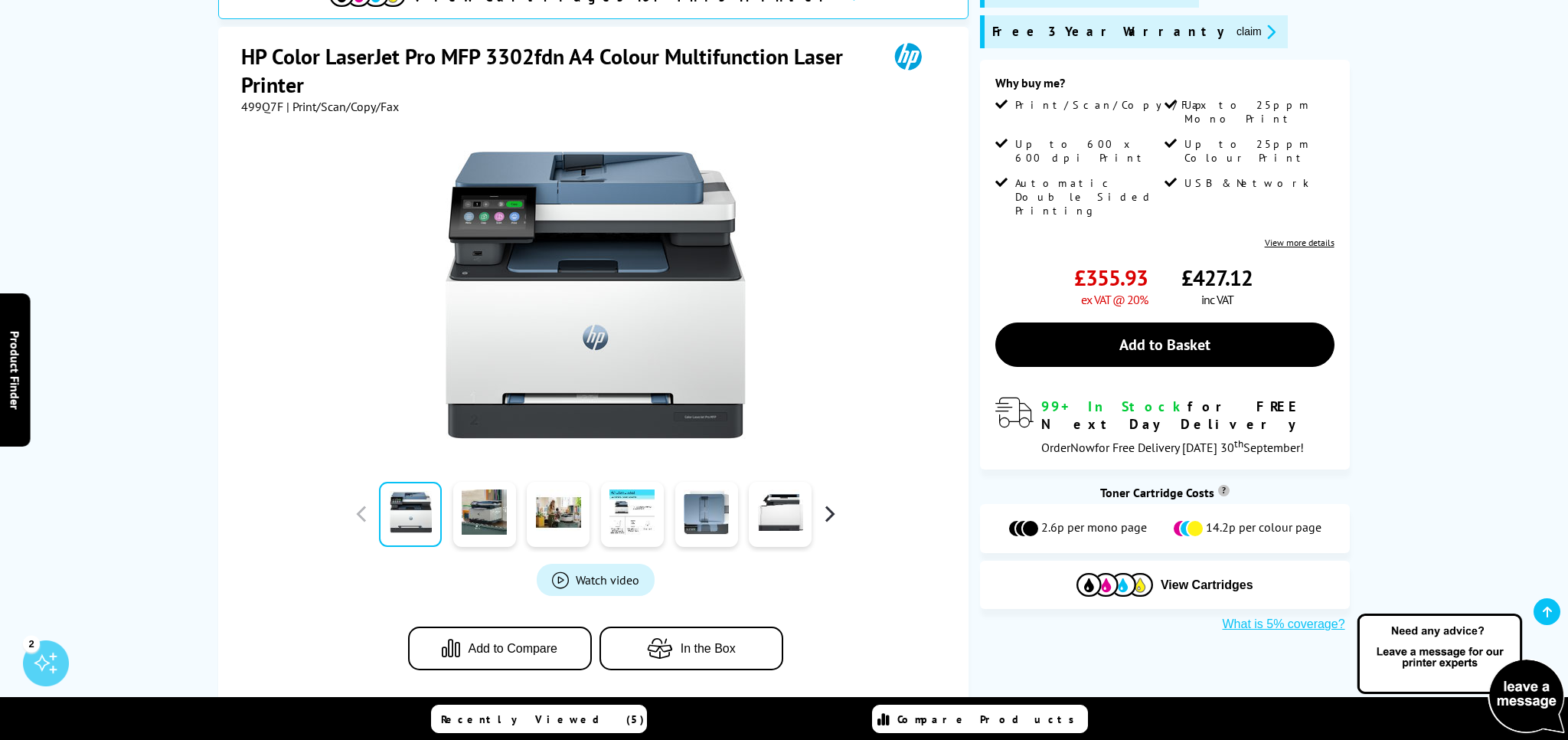
click at [827, 512] on button "button" at bounding box center [830, 514] width 23 height 23
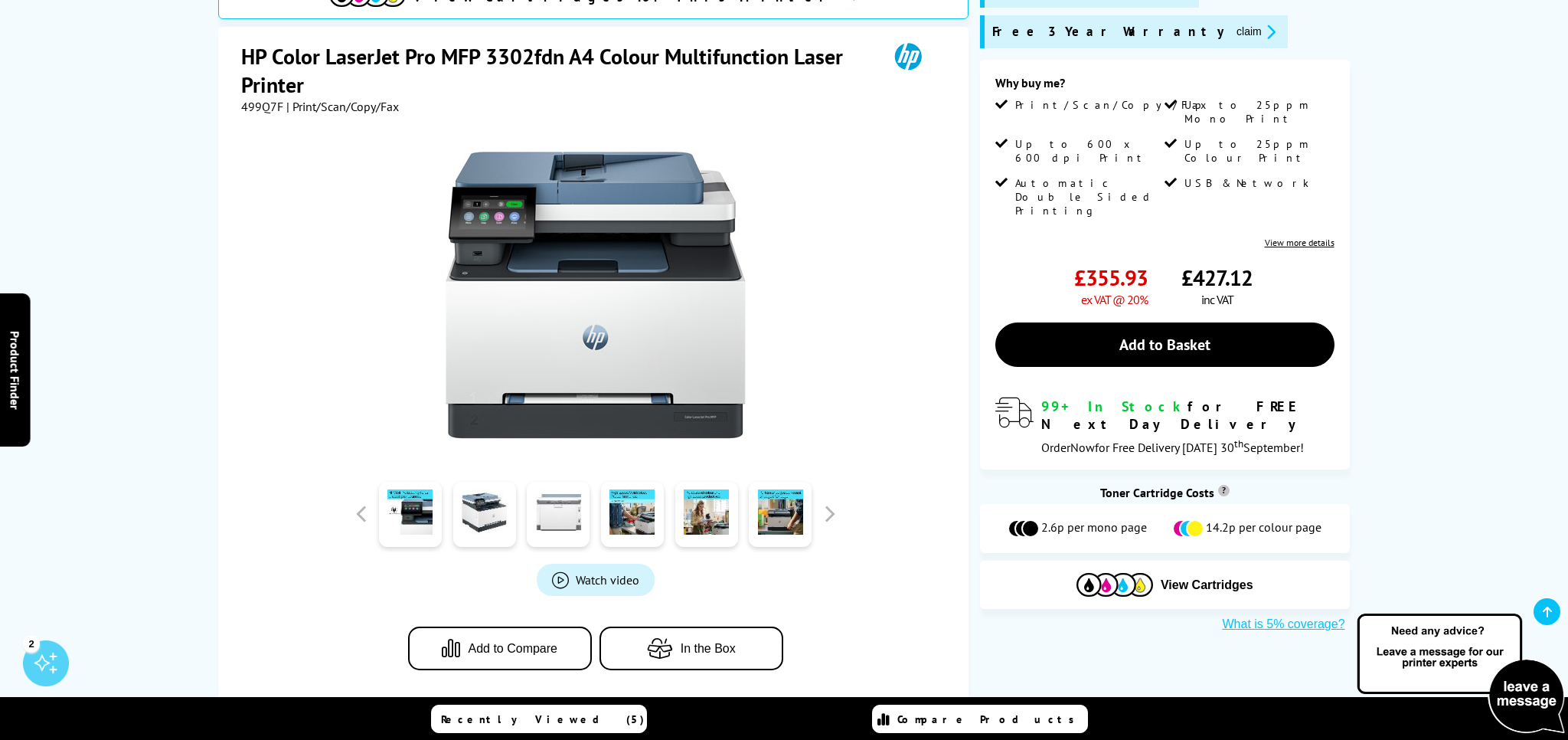
click at [564, 518] on link at bounding box center [558, 515] width 63 height 65
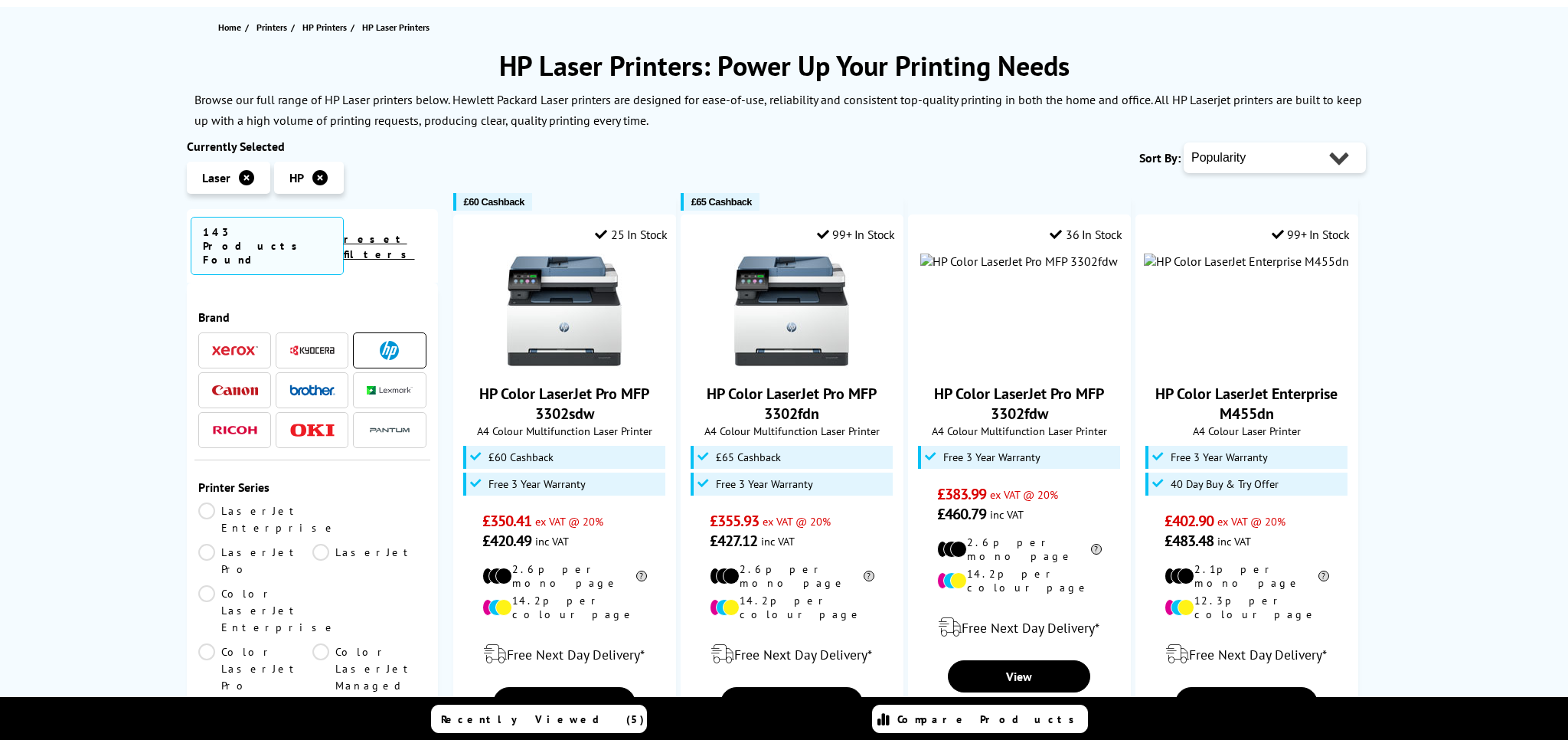
scroll to position [162, 0]
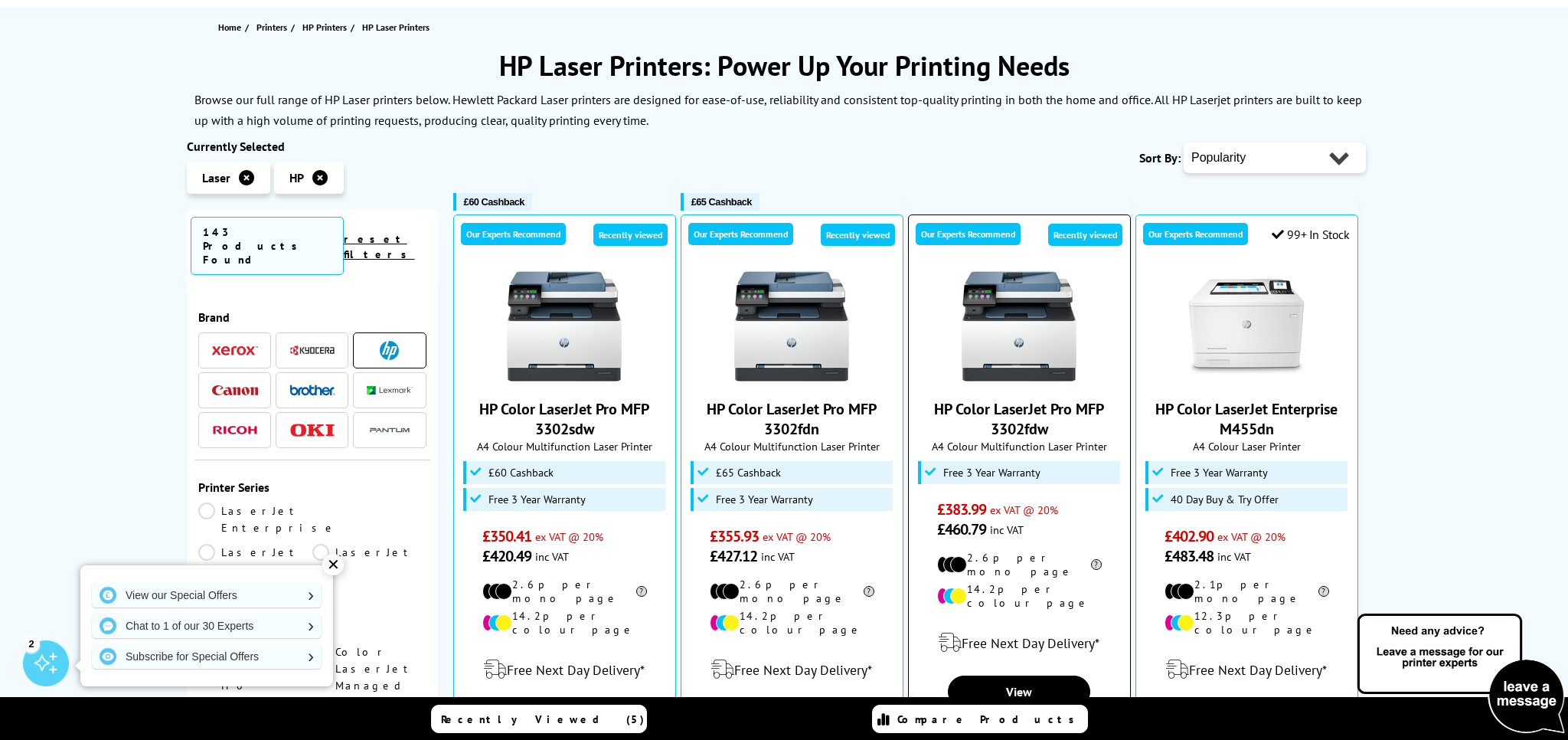
click at [1044, 346] on img at bounding box center [1020, 326] width 115 height 115
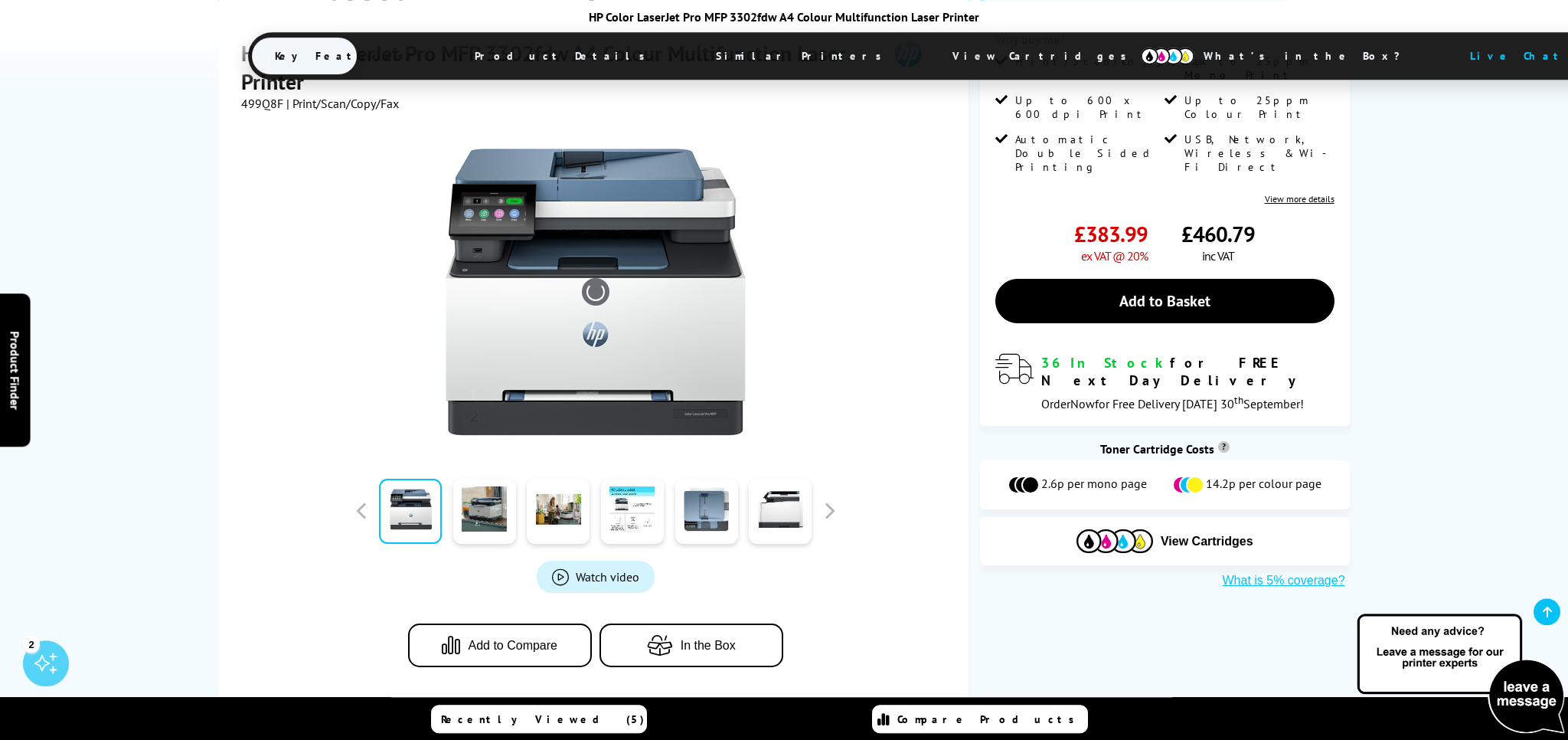
scroll to position [323, 0]
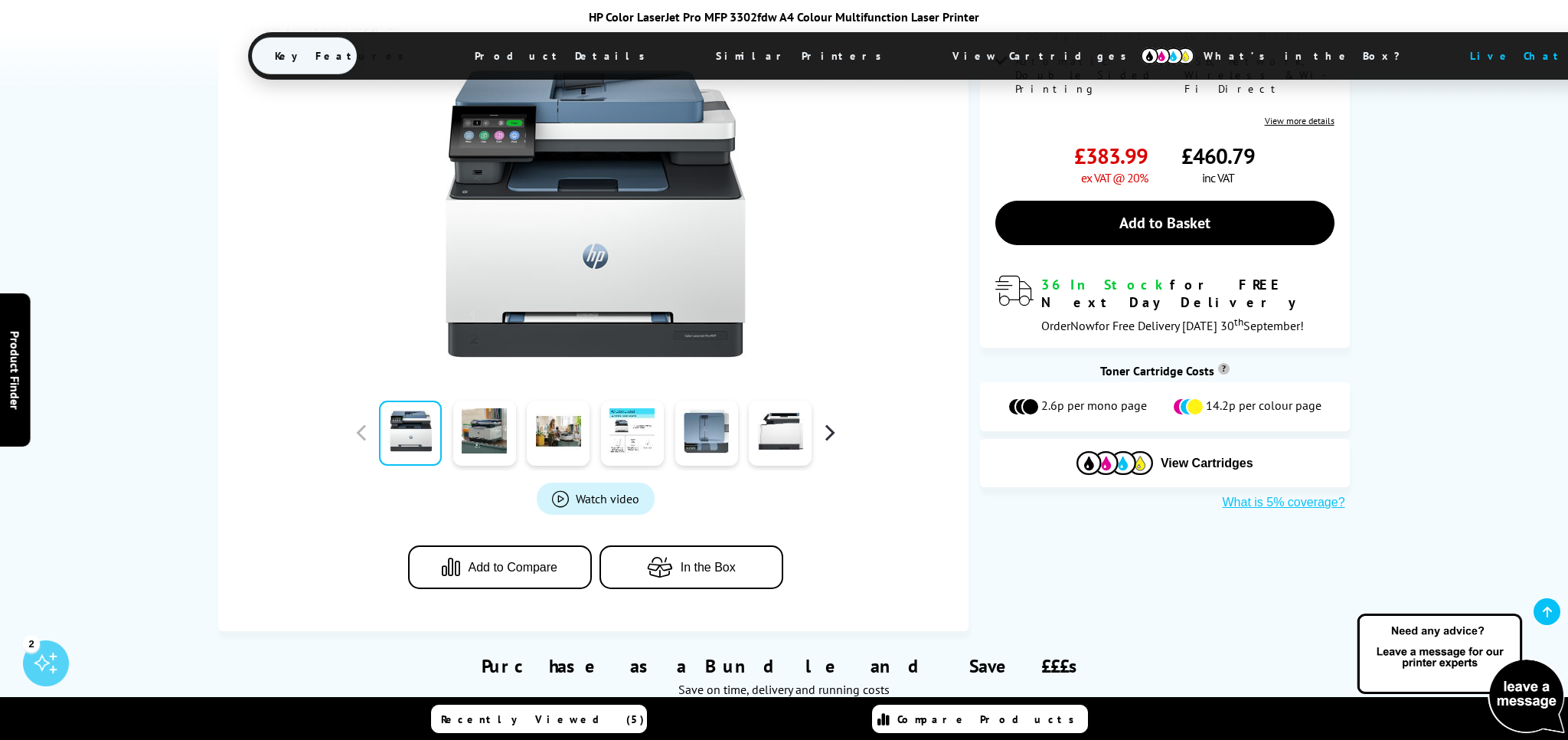
click at [826, 435] on button "button" at bounding box center [830, 433] width 23 height 23
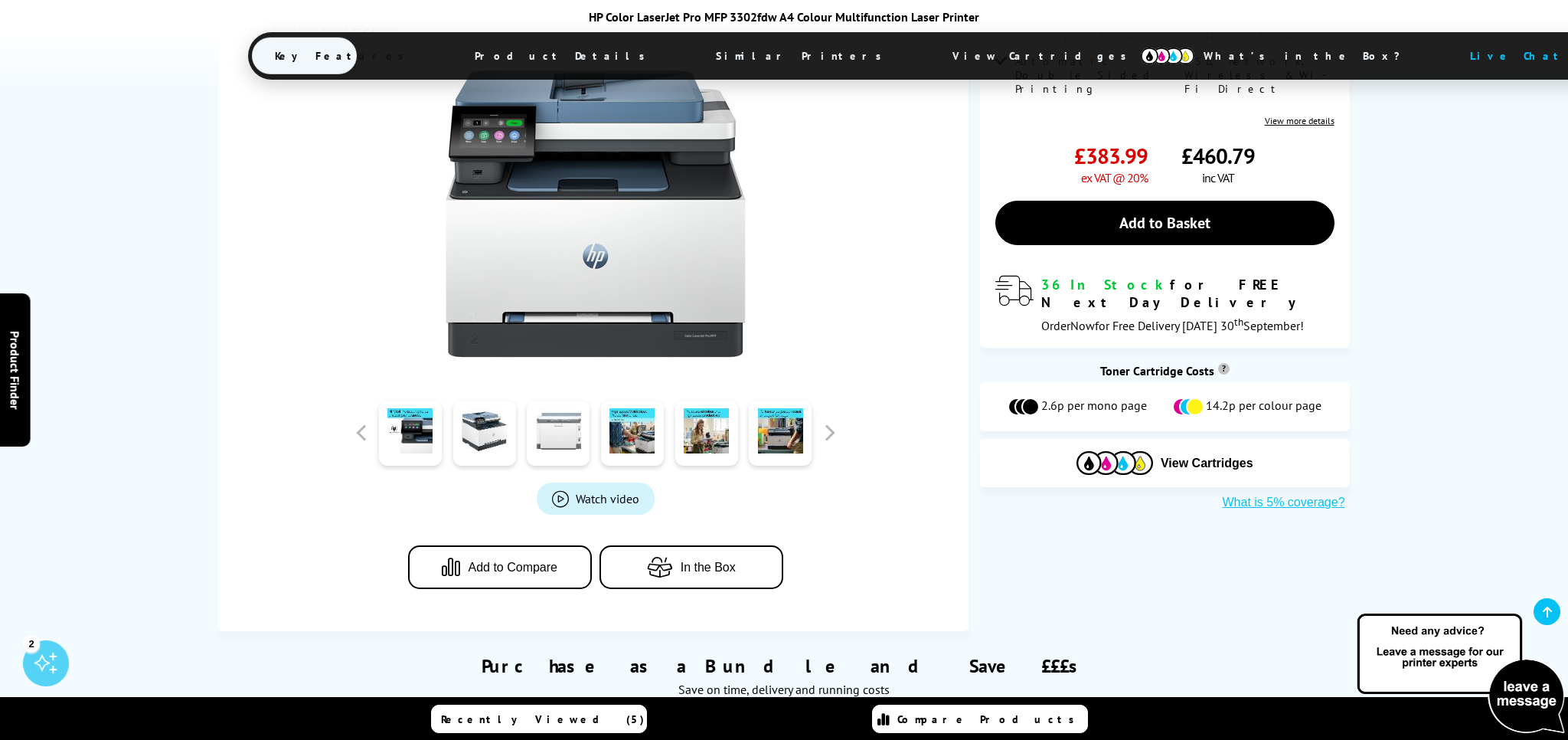
click at [566, 438] on link at bounding box center [558, 433] width 63 height 65
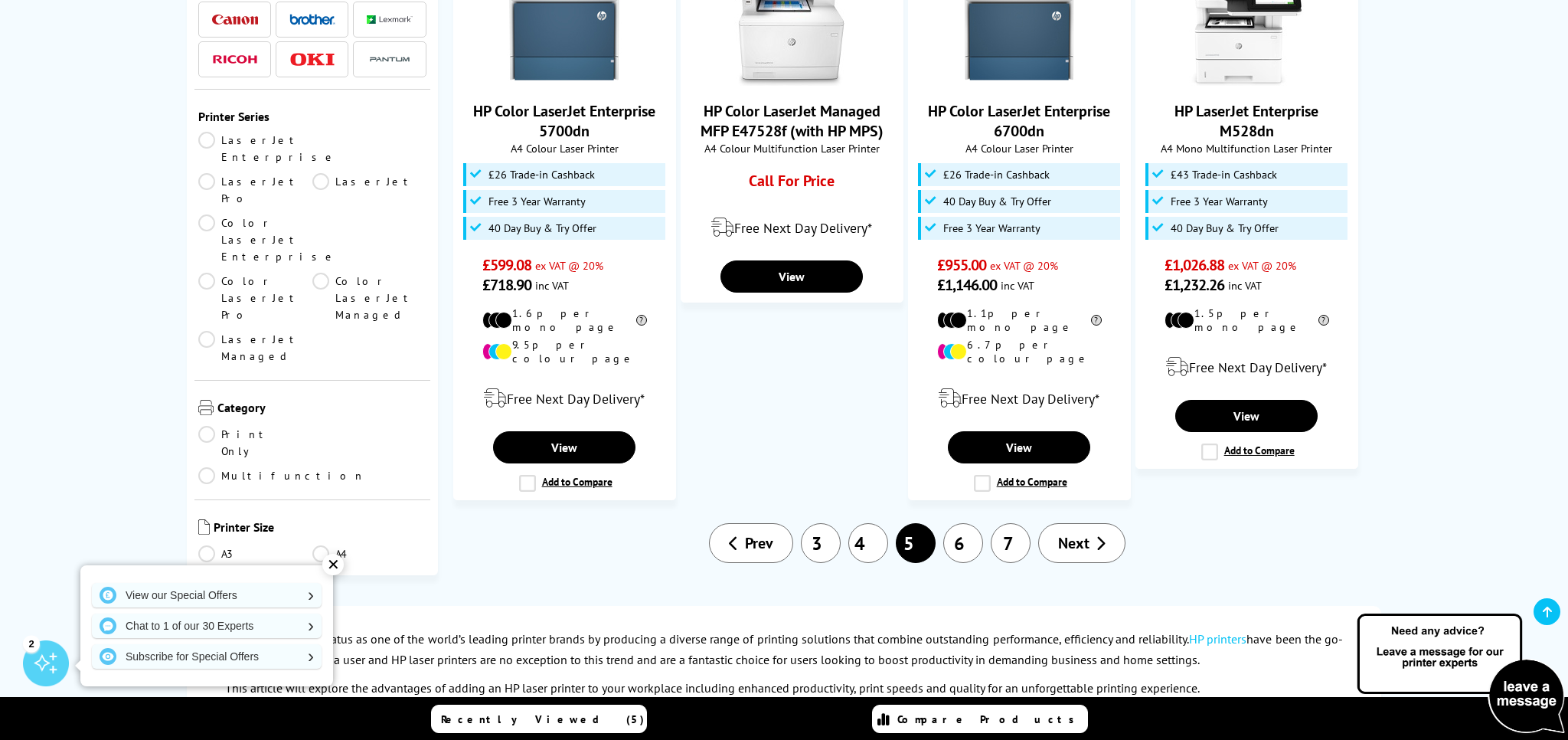
scroll to position [1941, 0]
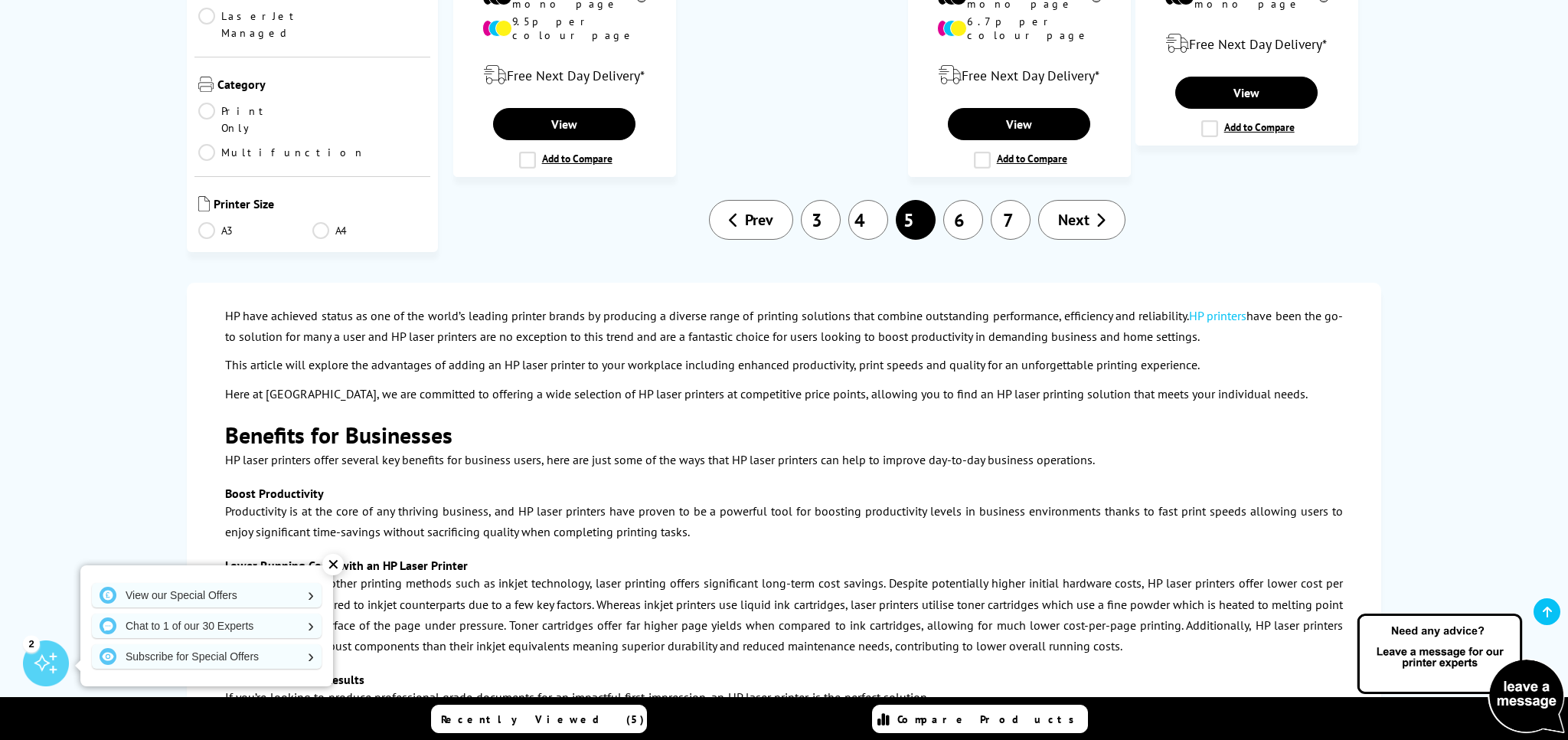
click at [868, 200] on link "4" at bounding box center [868, 219] width 40 height 40
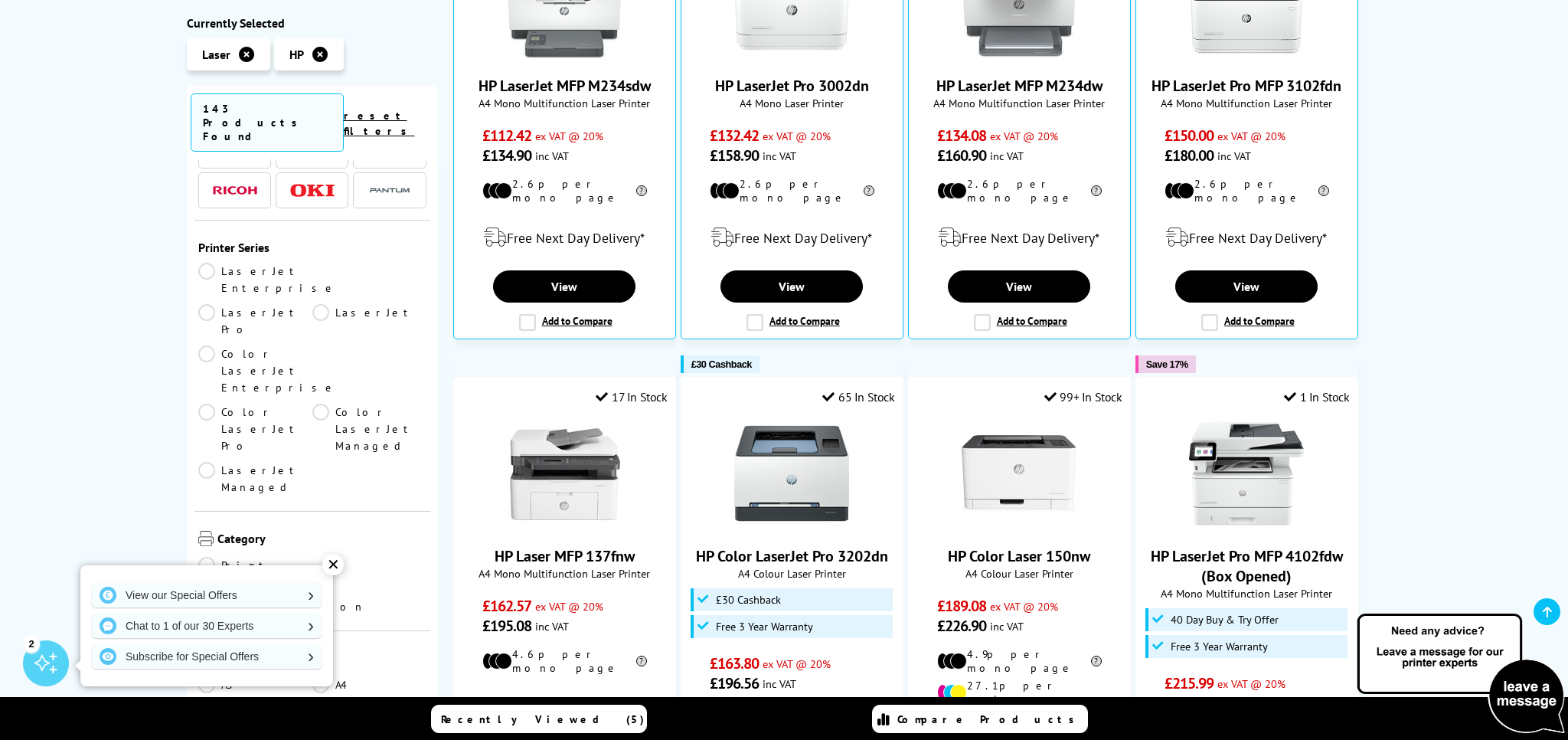
scroll to position [287, 0]
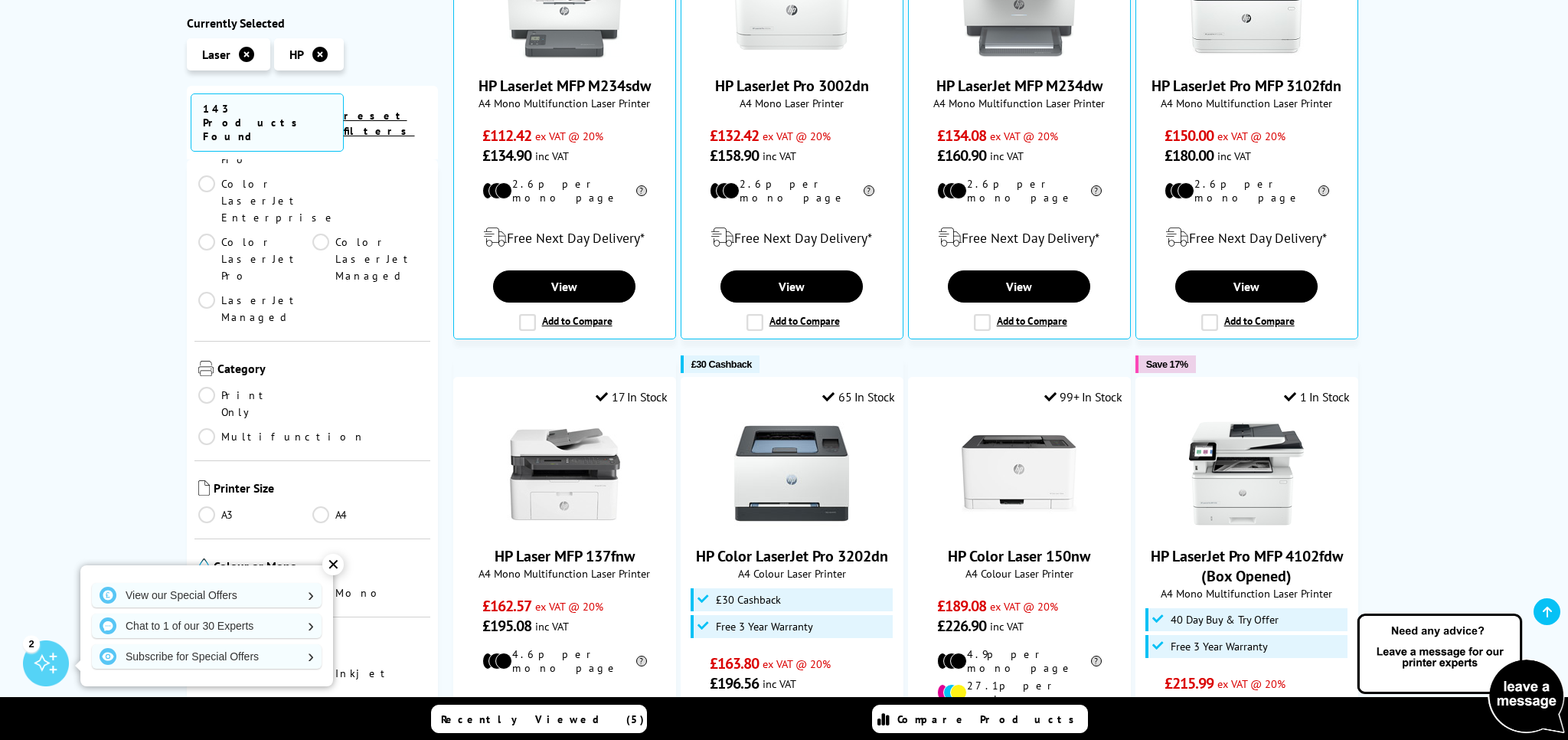
click at [202, 387] on link "Print Only" at bounding box center [255, 403] width 114 height 33
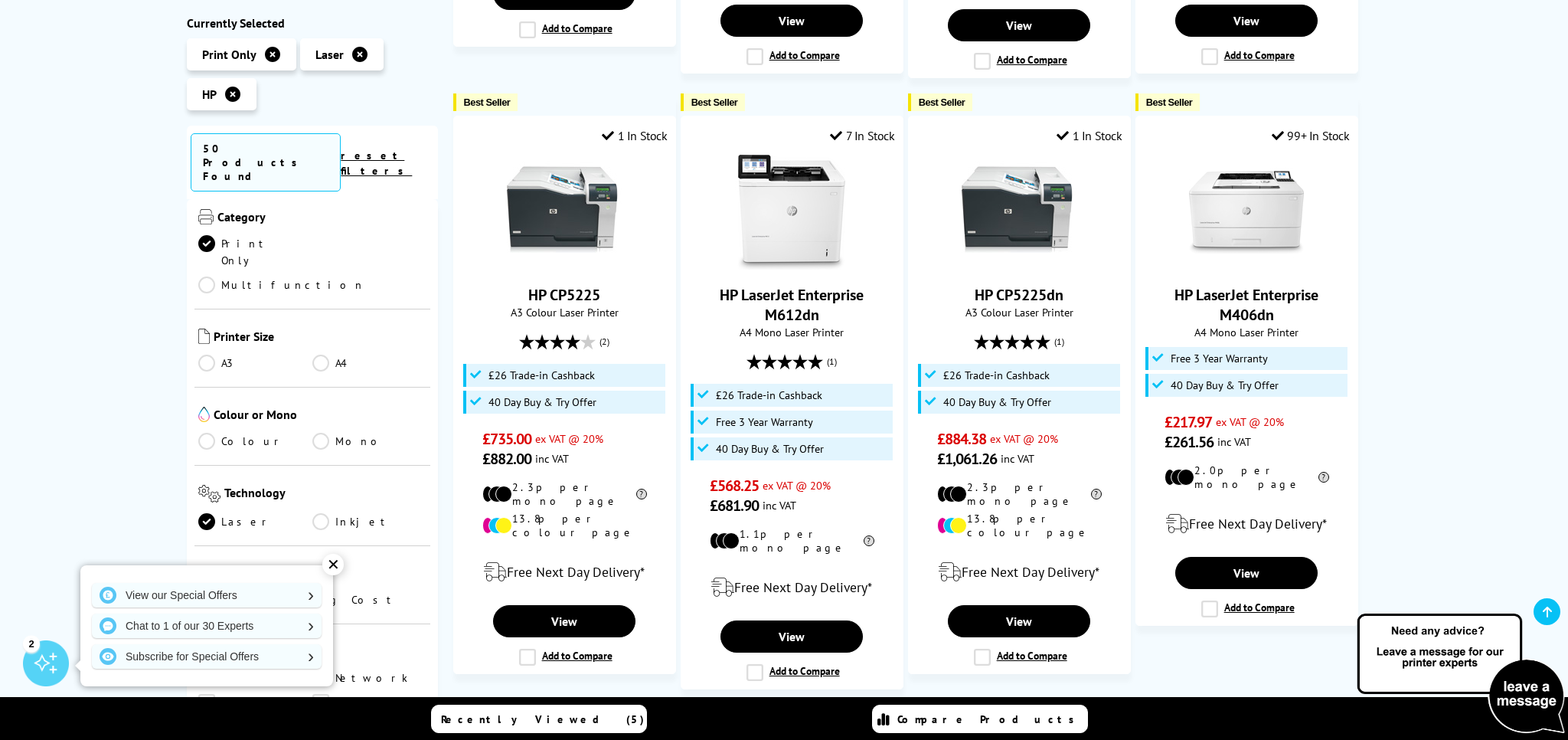
scroll to position [573, 0]
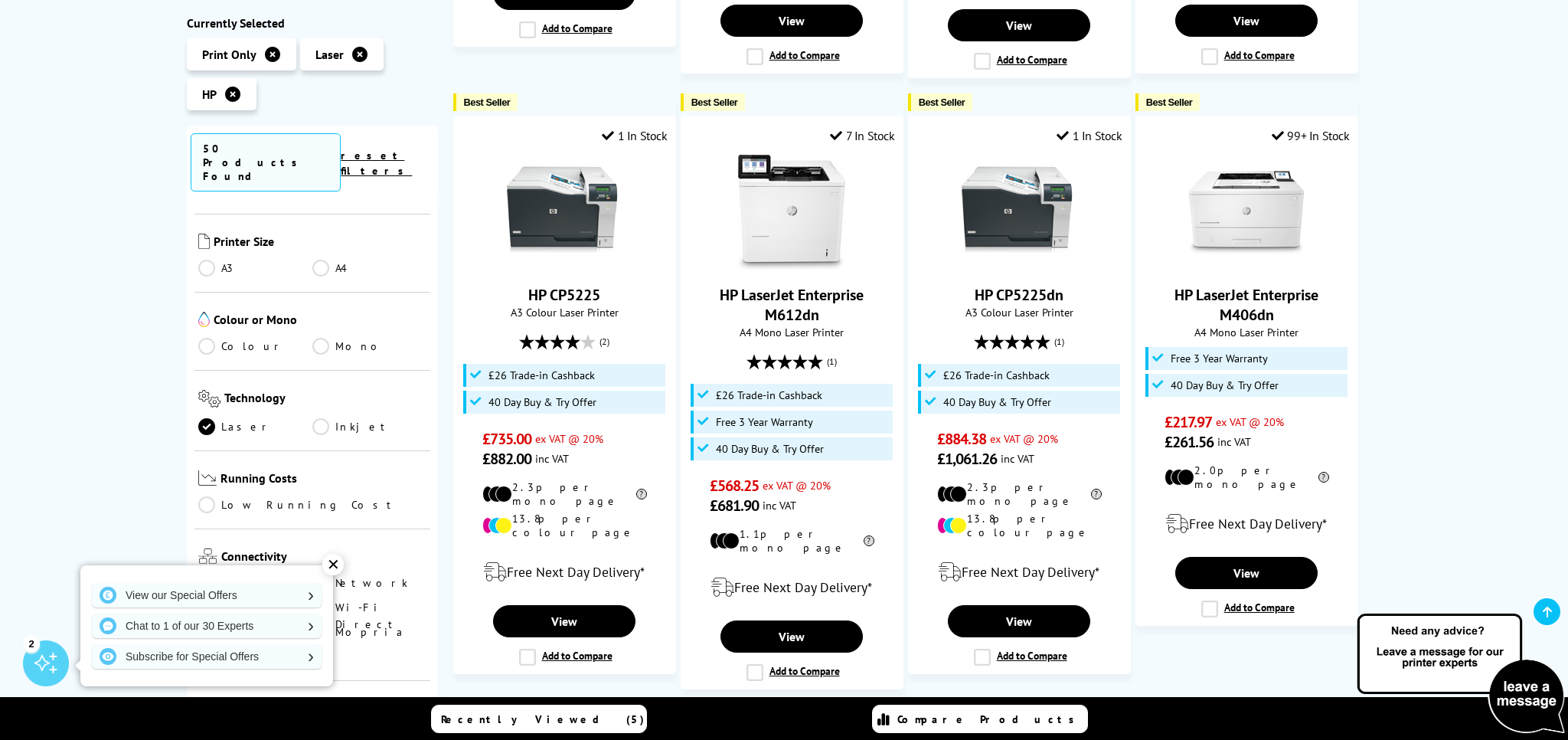
click at [332, 563] on div "✕" at bounding box center [333, 565] width 22 height 22
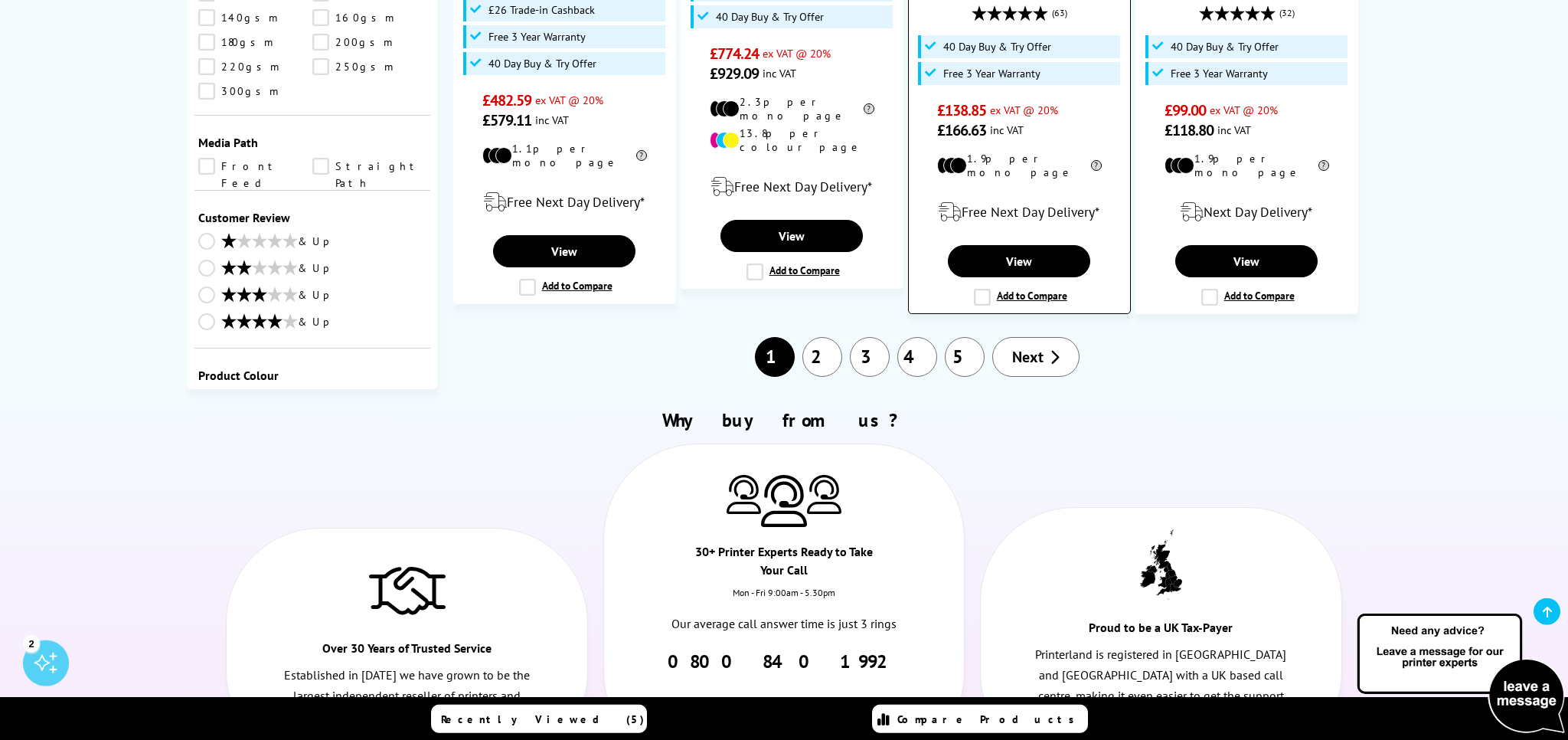
scroll to position [1699, 0]
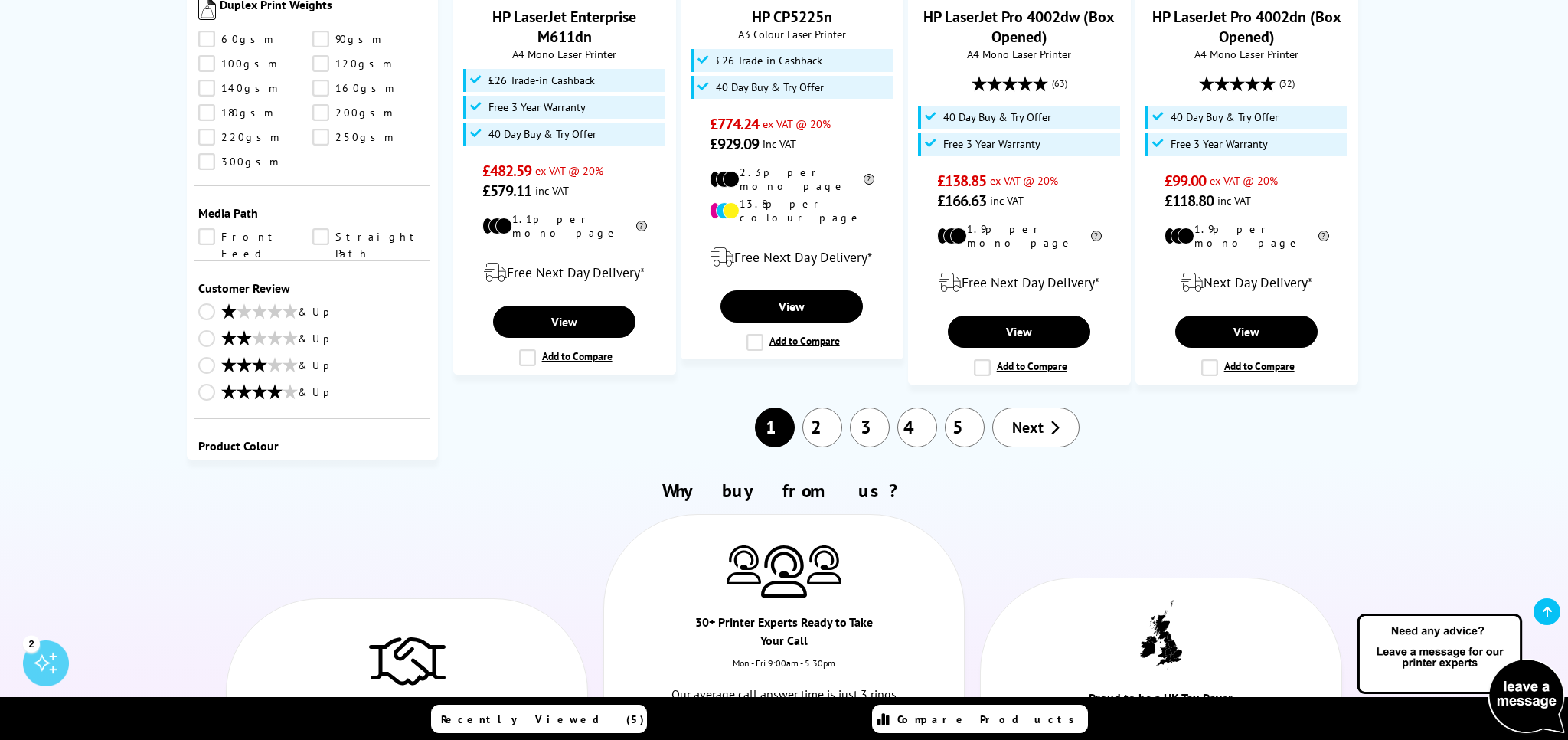
click at [917, 408] on link "4" at bounding box center [917, 427] width 40 height 40
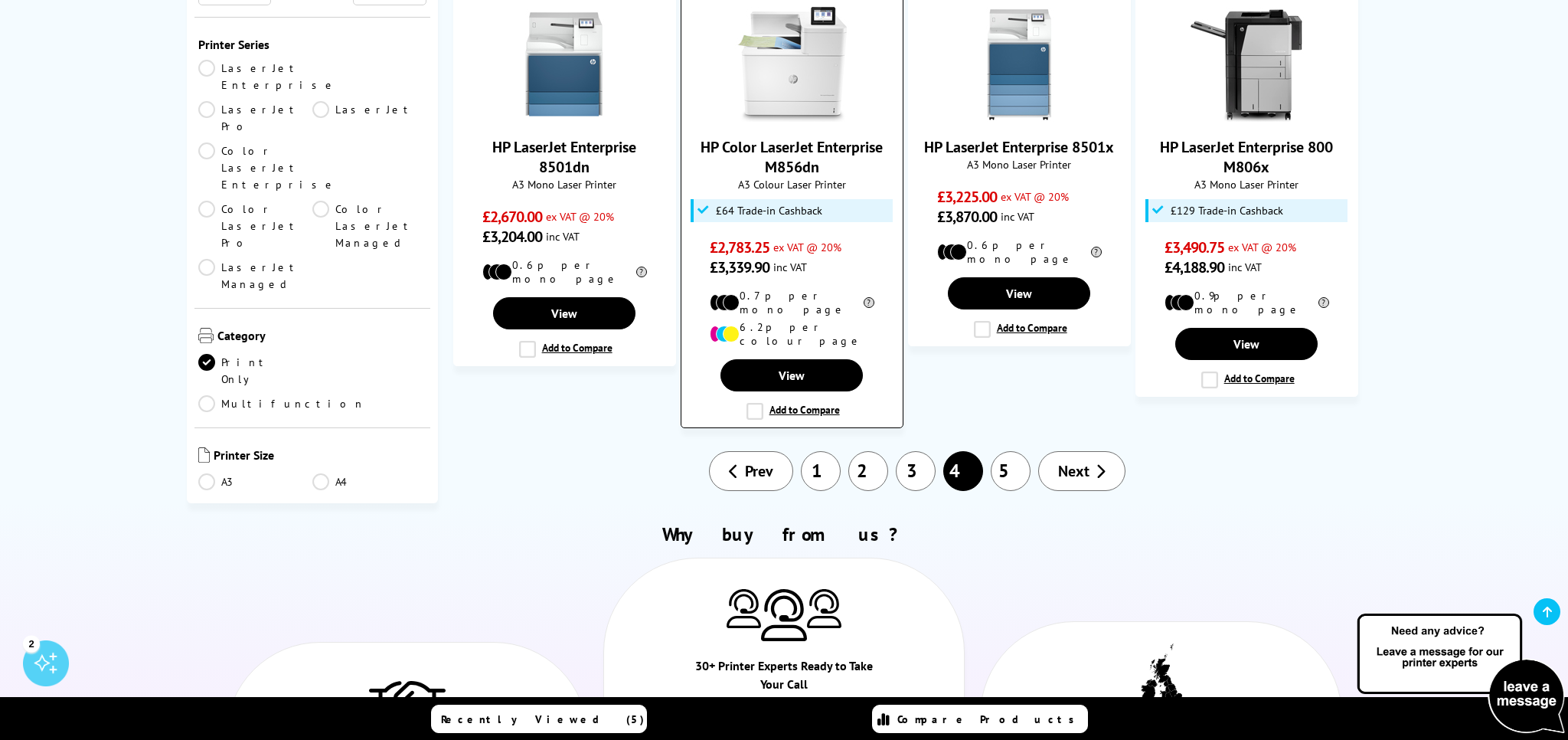
scroll to position [1618, 0]
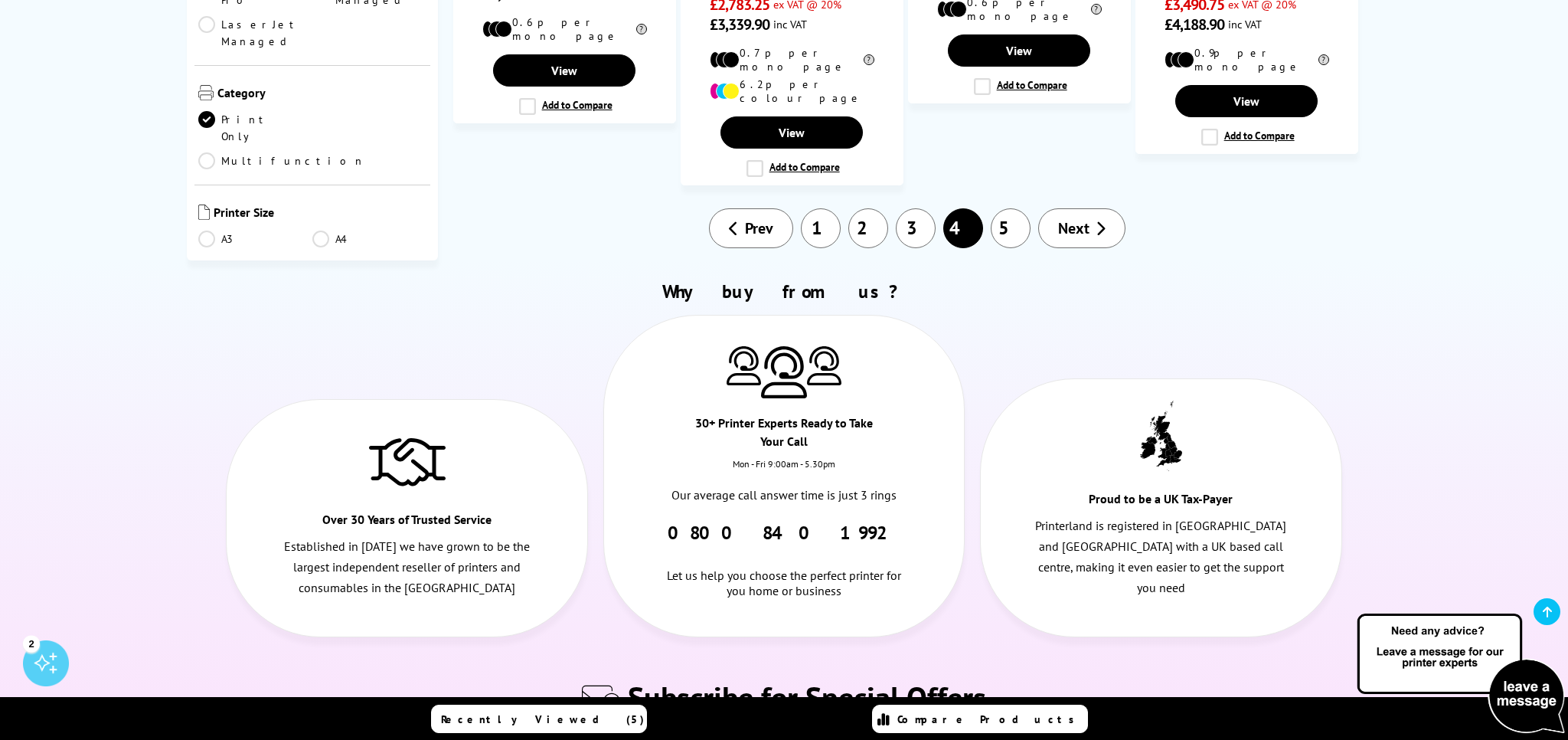
click at [906, 208] on link "3" at bounding box center [916, 228] width 40 height 40
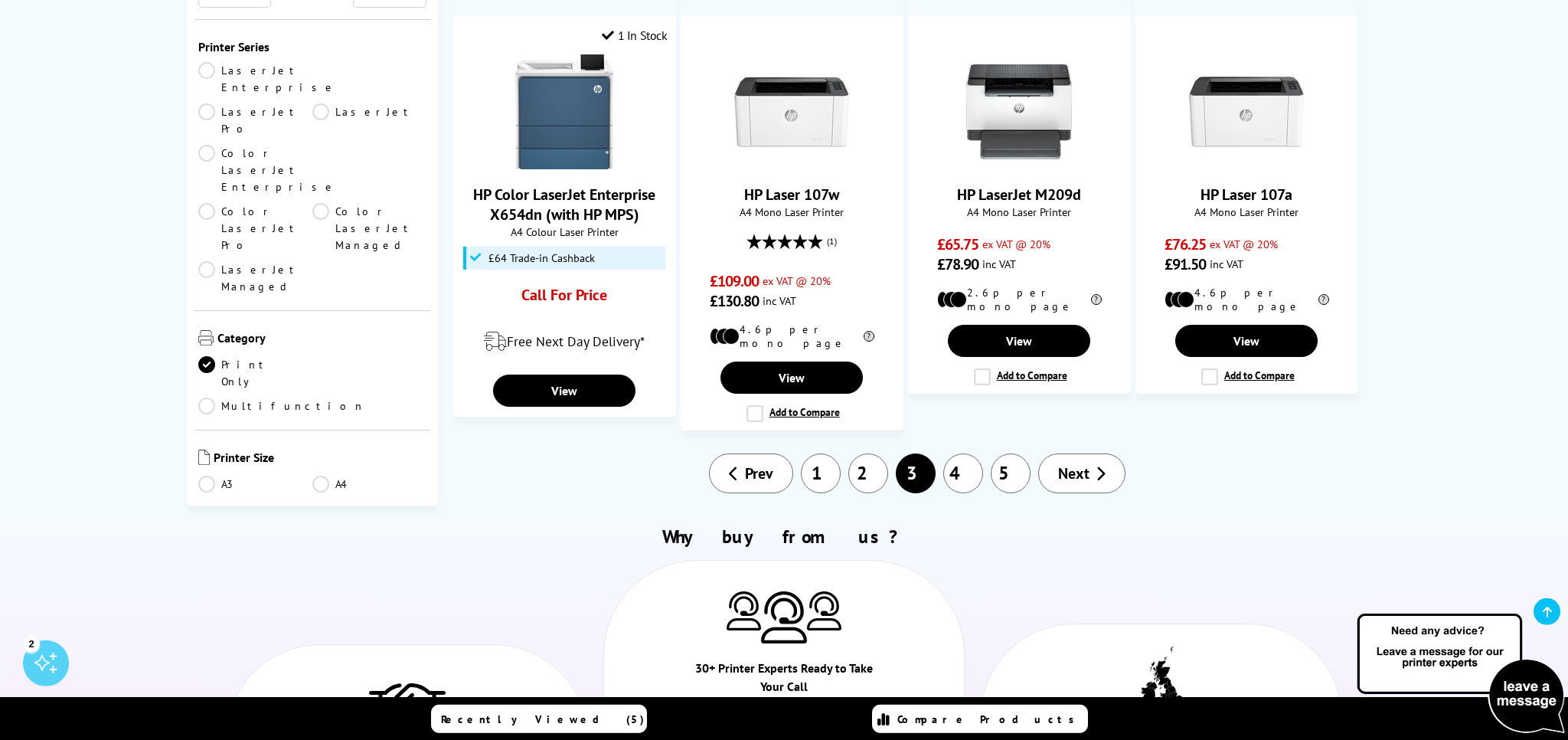
scroll to position [1618, 0]
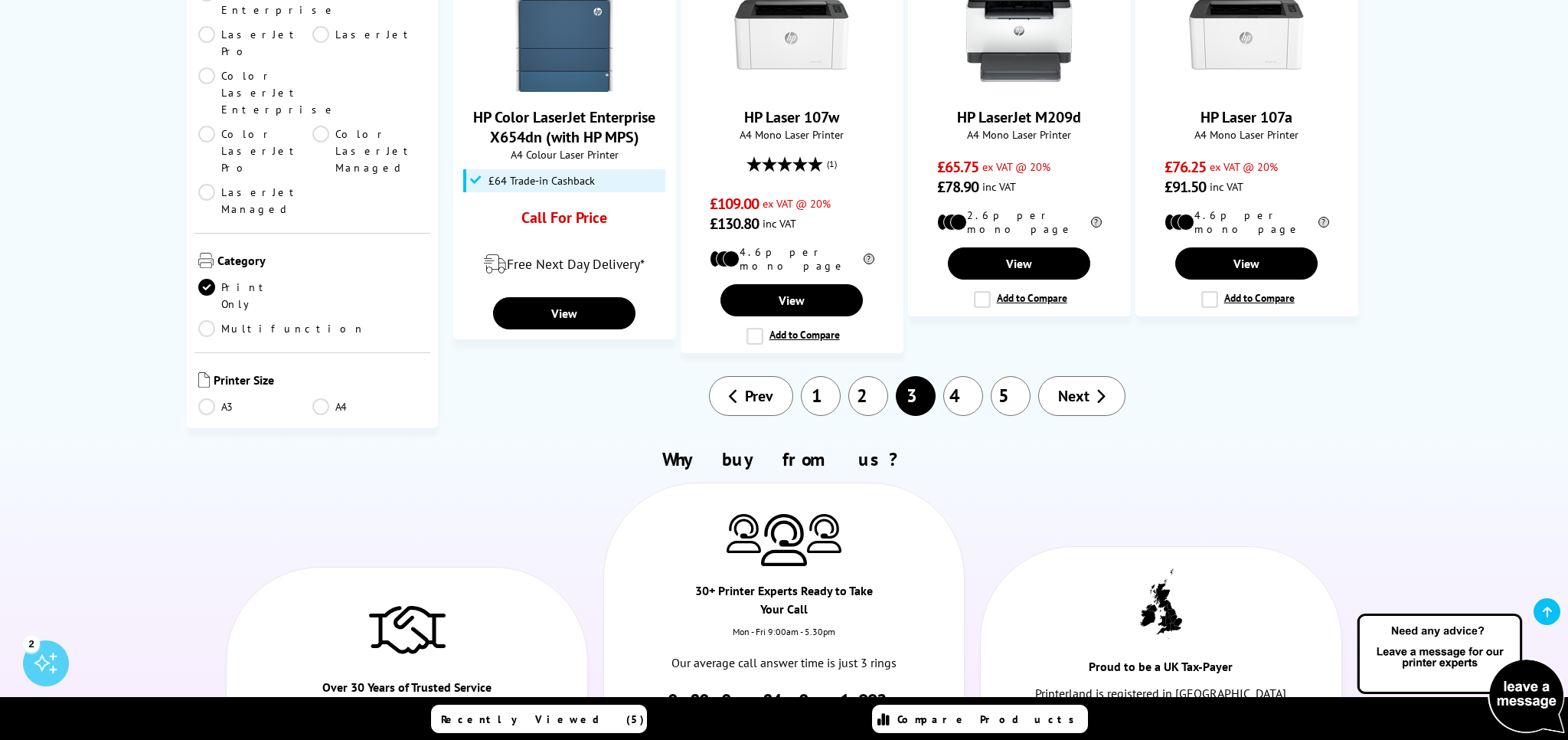
click at [858, 376] on link "2" at bounding box center [868, 395] width 40 height 40
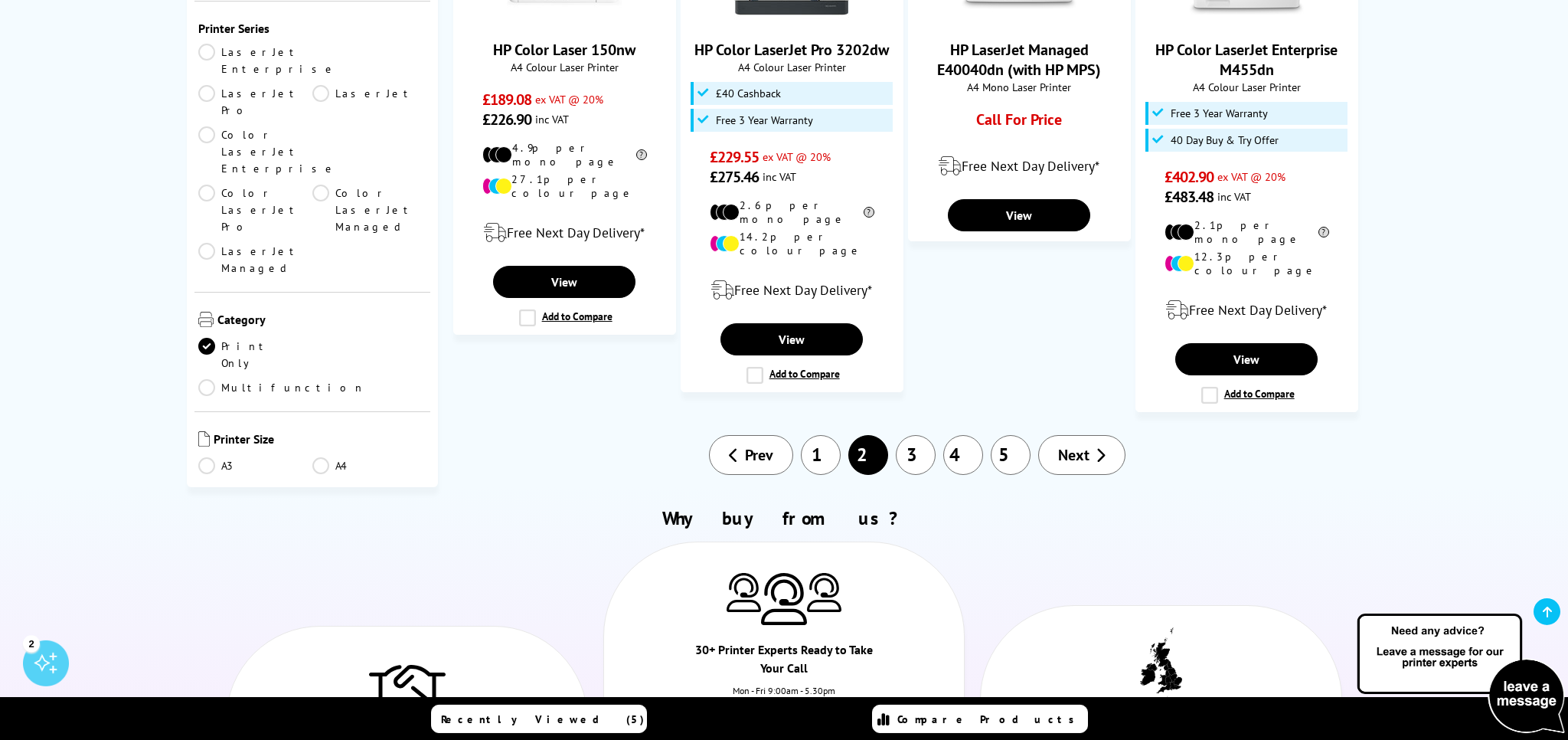
scroll to position [1779, 0]
